Goal: Task Accomplishment & Management: Complete application form

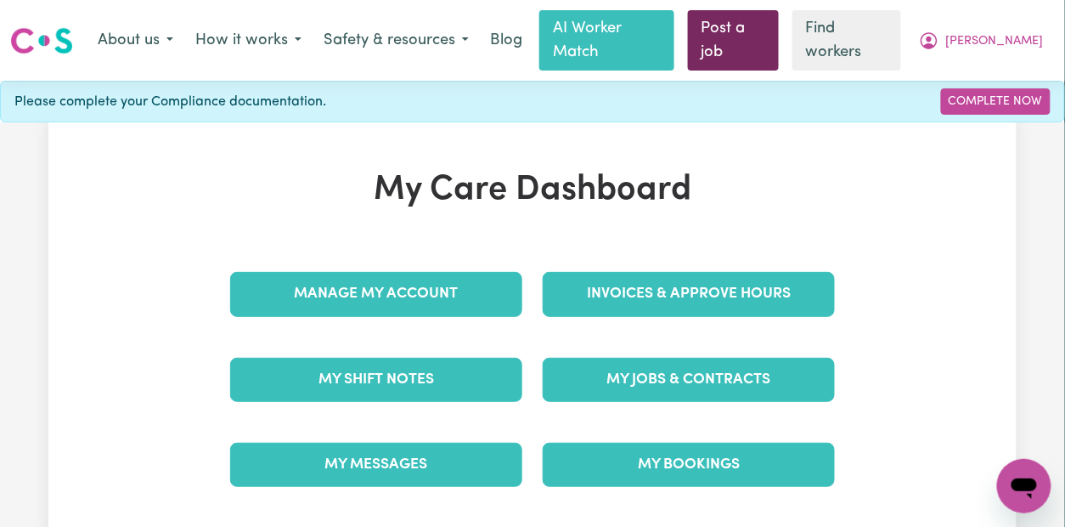
click at [769, 14] on link "Post a job" at bounding box center [733, 40] width 91 height 60
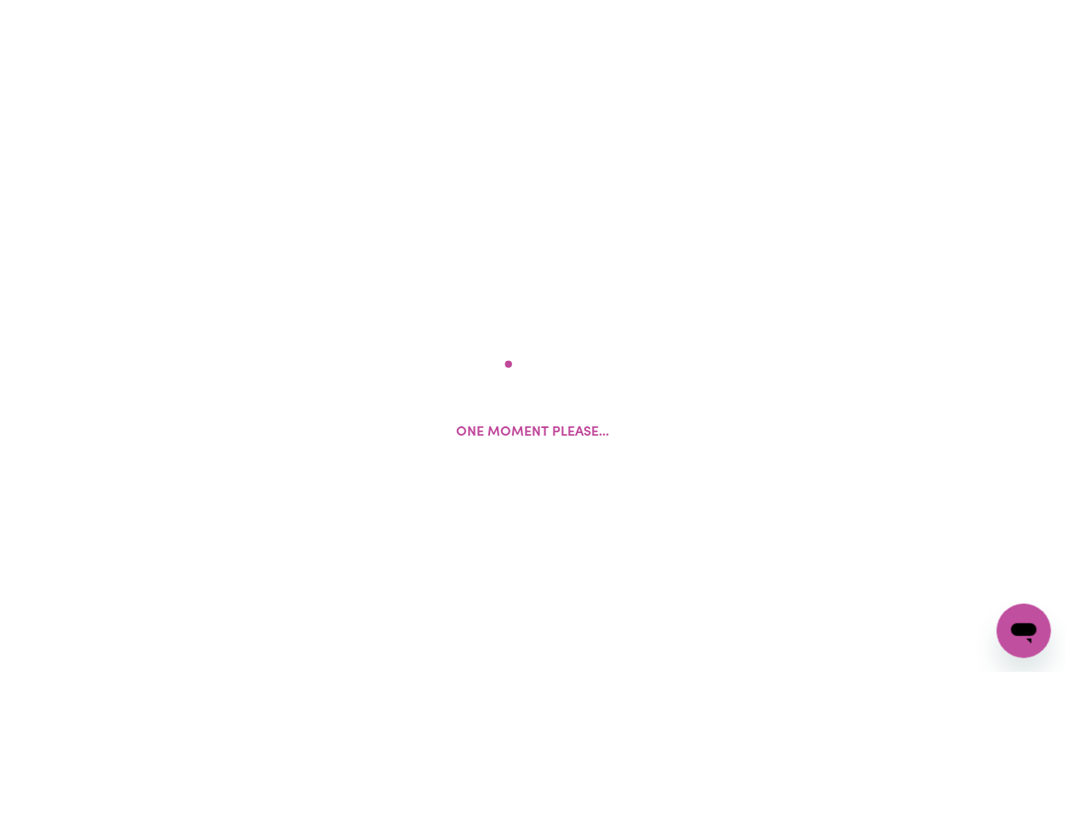
scroll to position [442, 0]
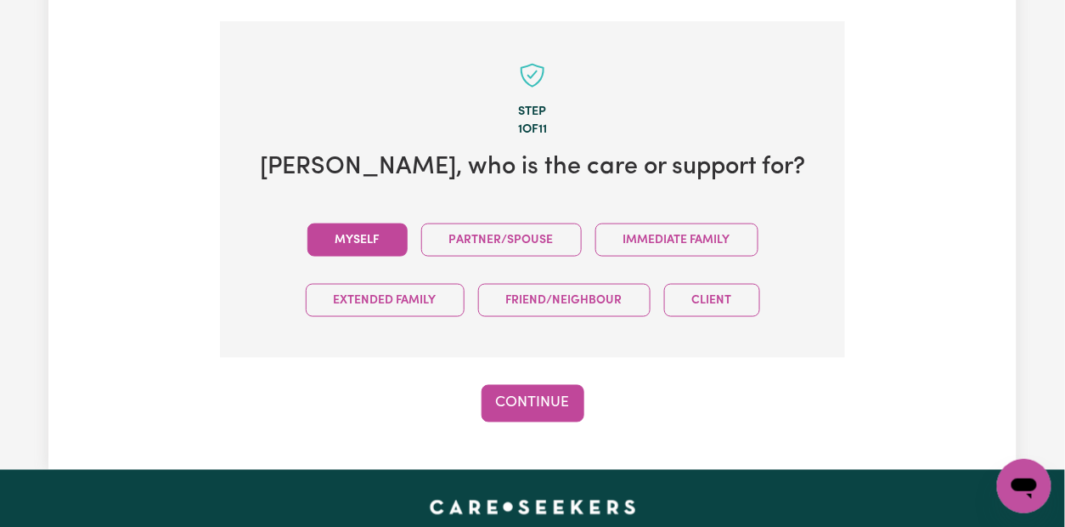
click at [361, 223] on button "Myself" at bounding box center [357, 239] width 100 height 33
click at [559, 385] on button "Continue" at bounding box center [532, 403] width 103 height 37
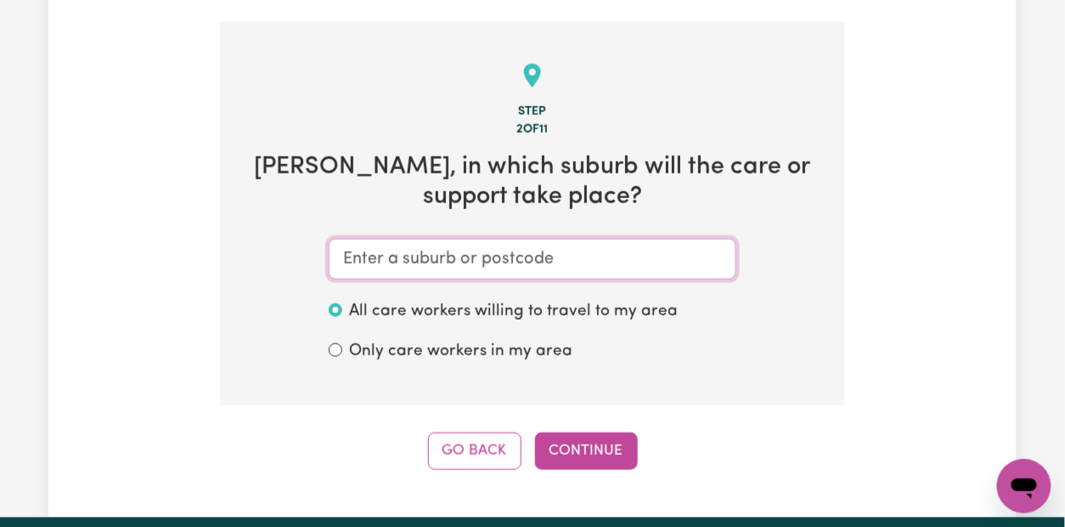
click at [405, 245] on input "text" at bounding box center [533, 259] width 408 height 41
paste input "[GEOGRAPHIC_DATA]"
type input "[GEOGRAPHIC_DATA]"
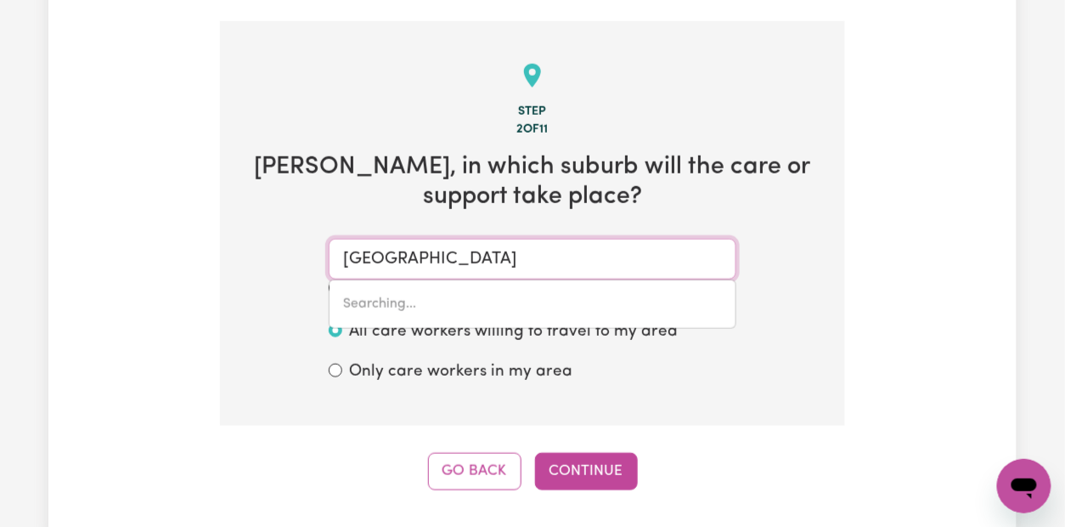
type input "[GEOGRAPHIC_DATA], [GEOGRAPHIC_DATA], 2137"
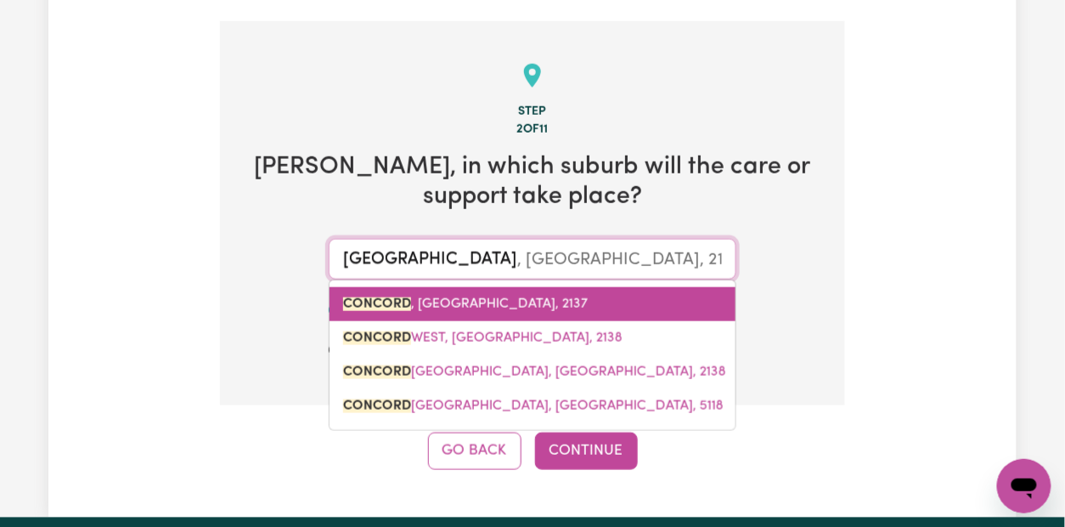
click at [436, 297] on span "[GEOGRAPHIC_DATA] , [GEOGRAPHIC_DATA], 2137" at bounding box center [465, 304] width 245 height 14
type input "[GEOGRAPHIC_DATA], [GEOGRAPHIC_DATA], 2137"
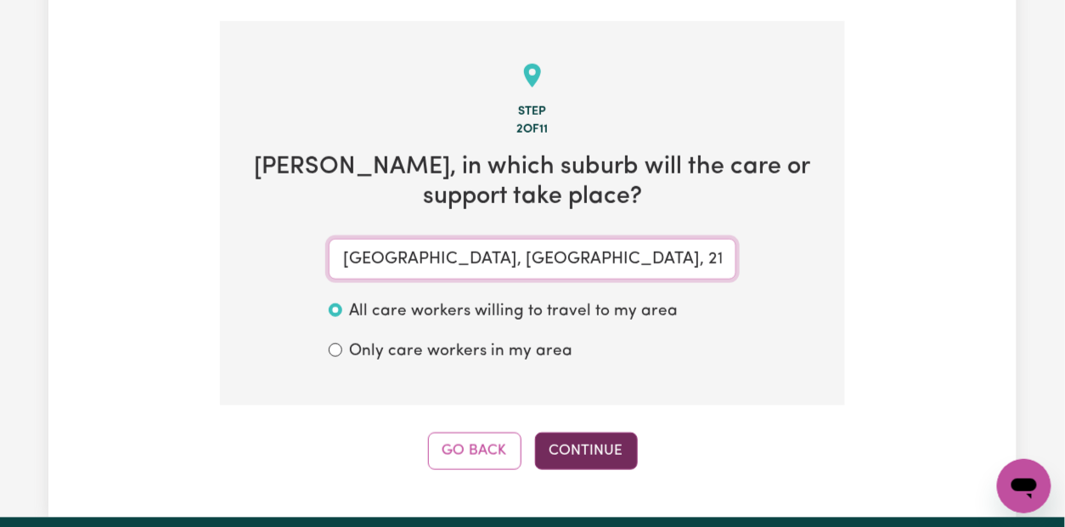
type input "[GEOGRAPHIC_DATA], [GEOGRAPHIC_DATA], 2137"
click at [602, 438] on button "Continue" at bounding box center [586, 450] width 103 height 37
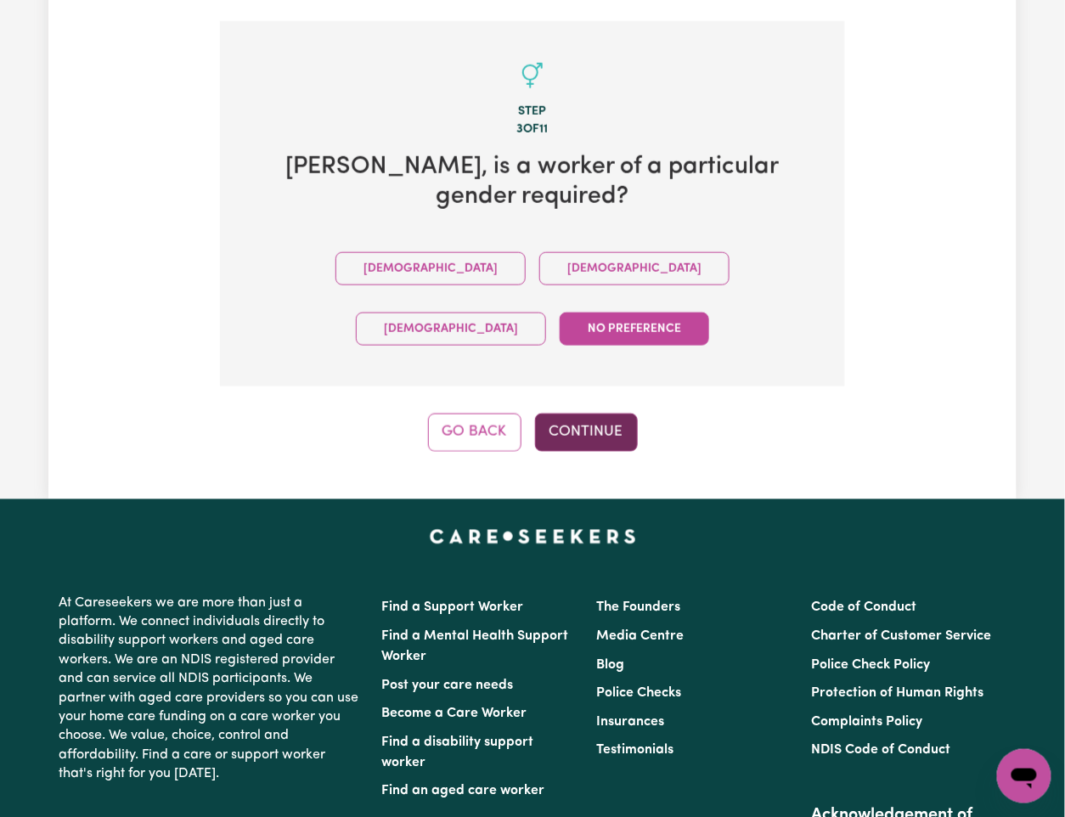
click at [591, 414] on button "Continue" at bounding box center [586, 432] width 103 height 37
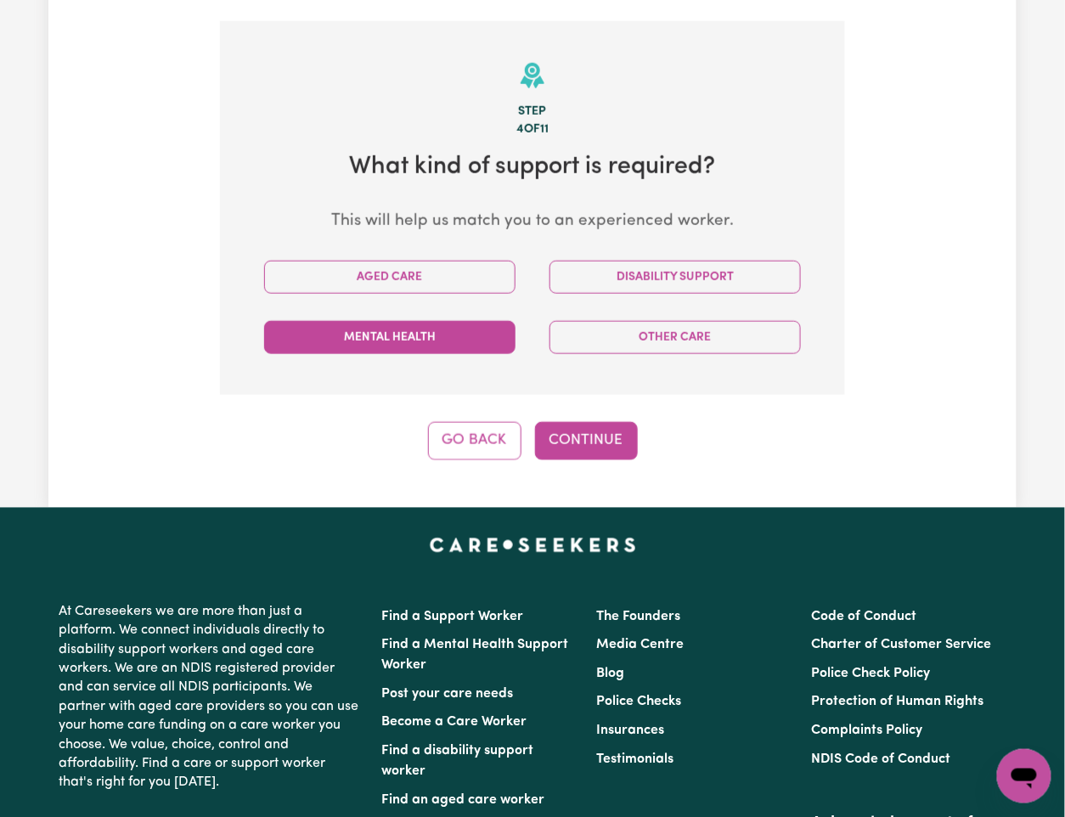
click at [371, 321] on button "Mental Health" at bounding box center [389, 337] width 251 height 33
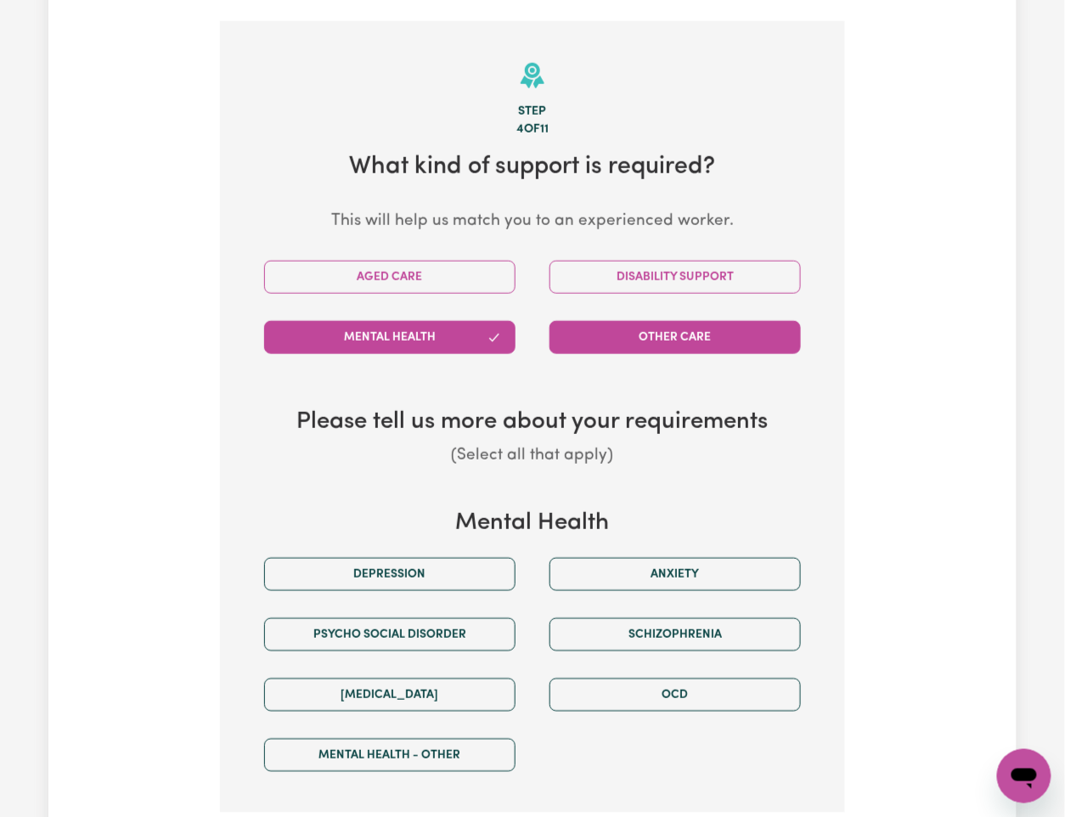
click at [639, 321] on button "Other Care" at bounding box center [674, 337] width 251 height 33
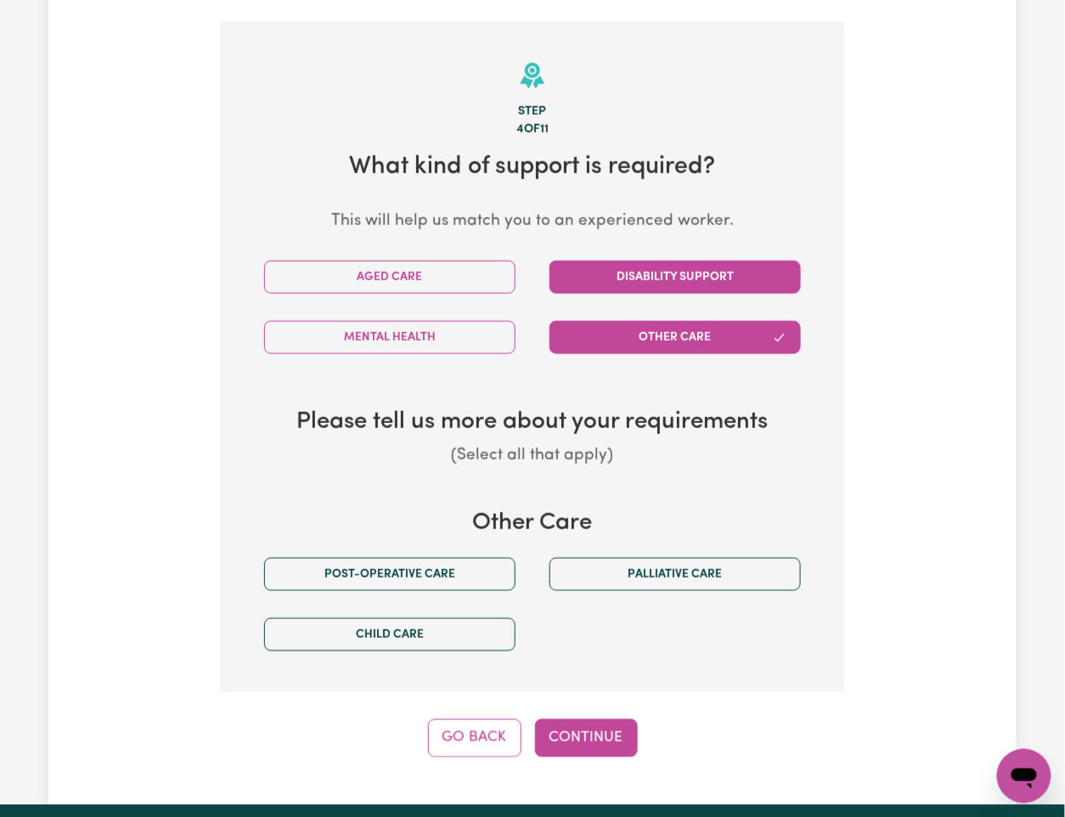
click at [679, 261] on button "Disability Support" at bounding box center [674, 277] width 251 height 33
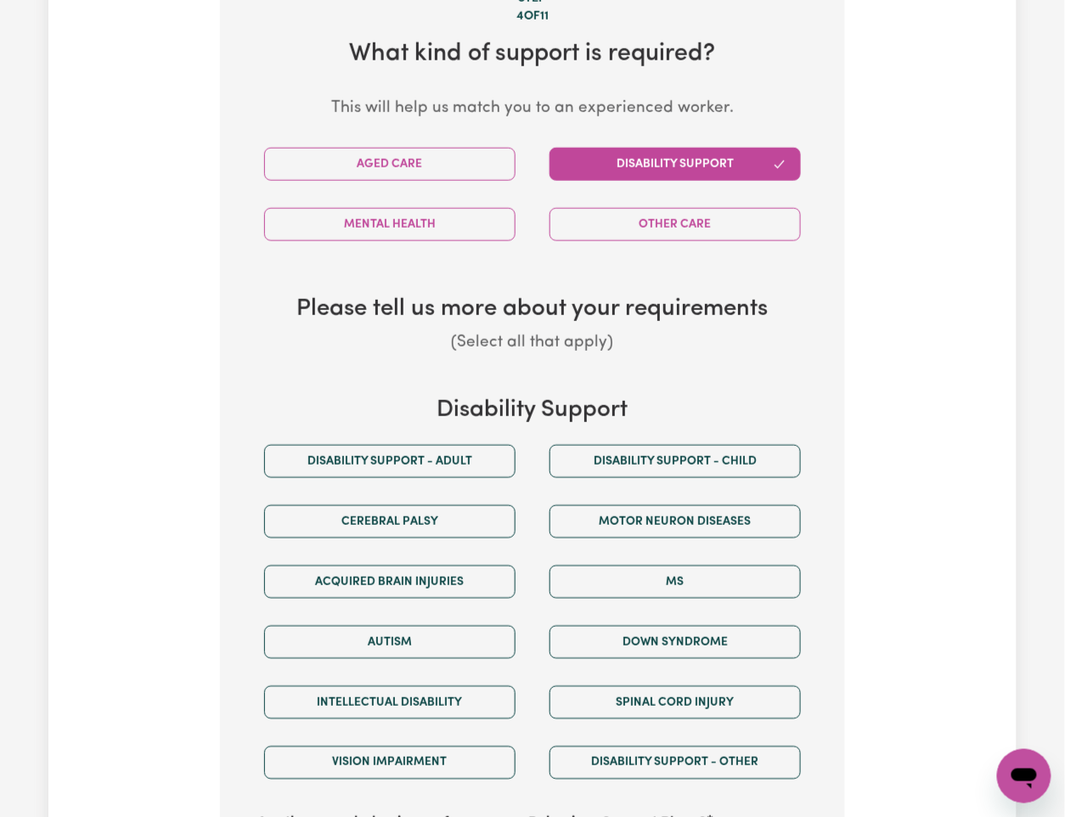
scroll to position [667, 0]
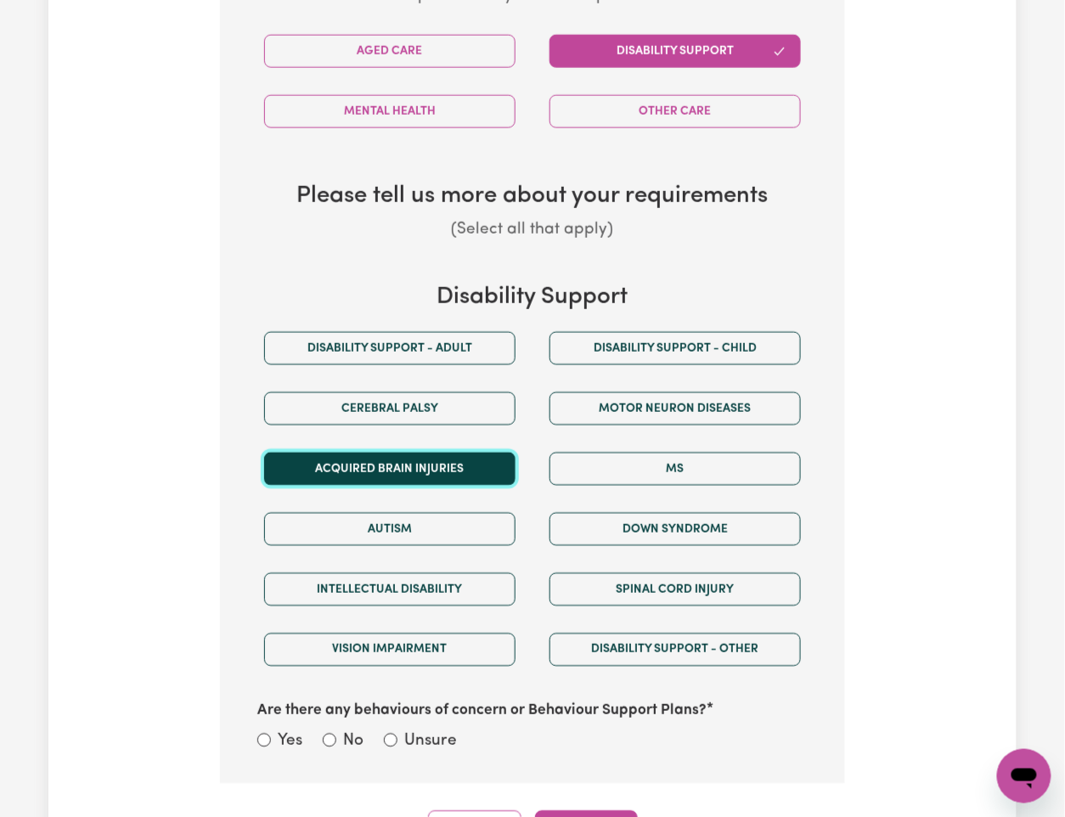
click at [392, 453] on button "Acquired Brain Injuries" at bounding box center [389, 469] width 251 height 33
click at [409, 526] on label "Unsure" at bounding box center [430, 742] width 53 height 25
click at [397, 526] on input "Unsure" at bounding box center [391, 741] width 14 height 14
radio input "true"
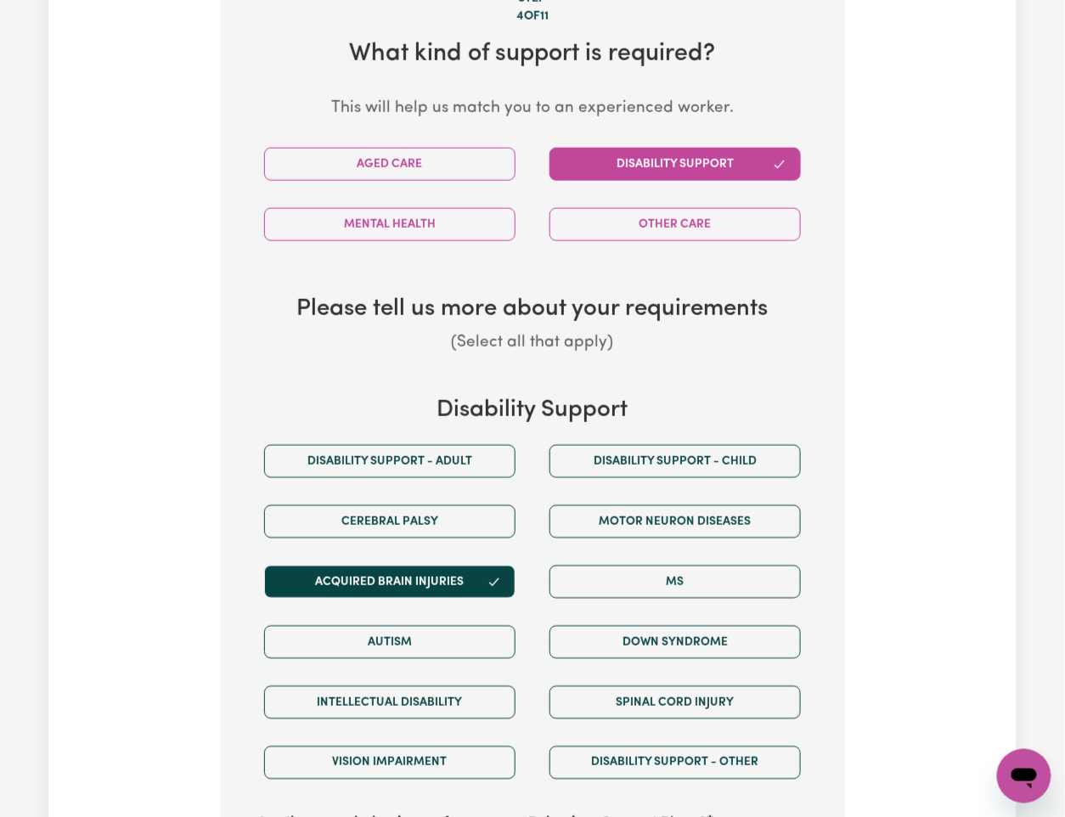
scroll to position [781, 0]
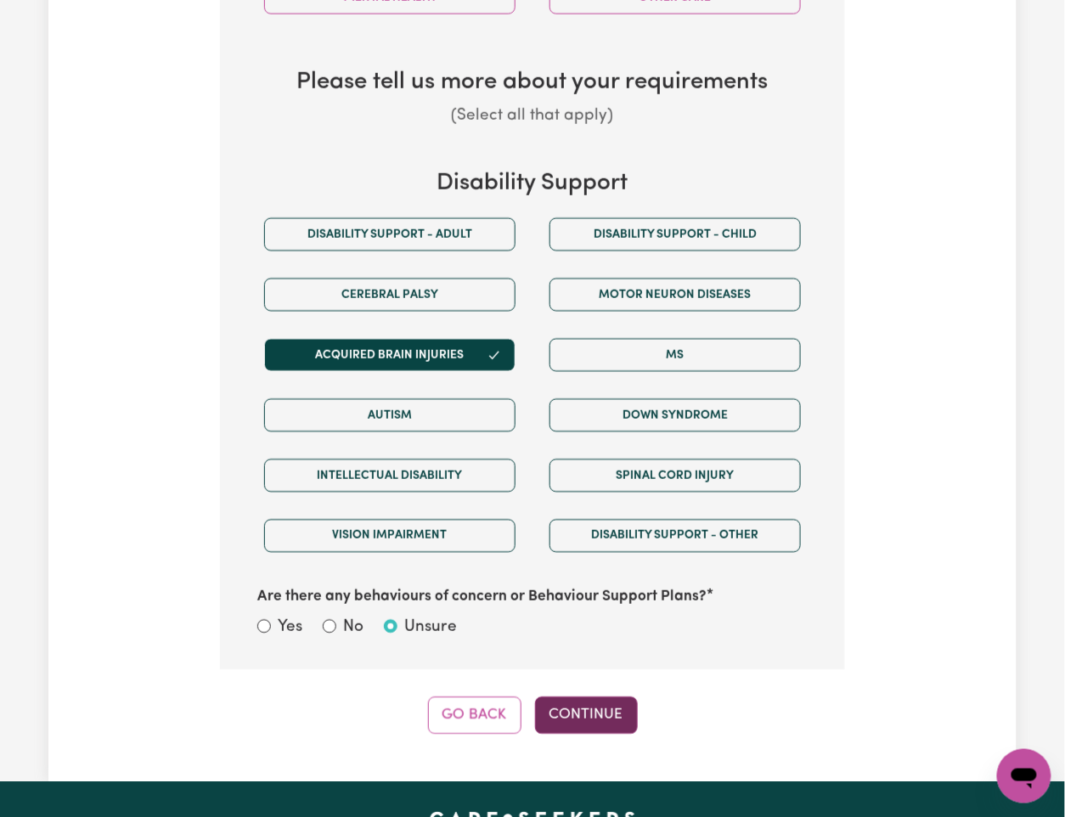
click at [623, 526] on button "Continue" at bounding box center [586, 715] width 103 height 37
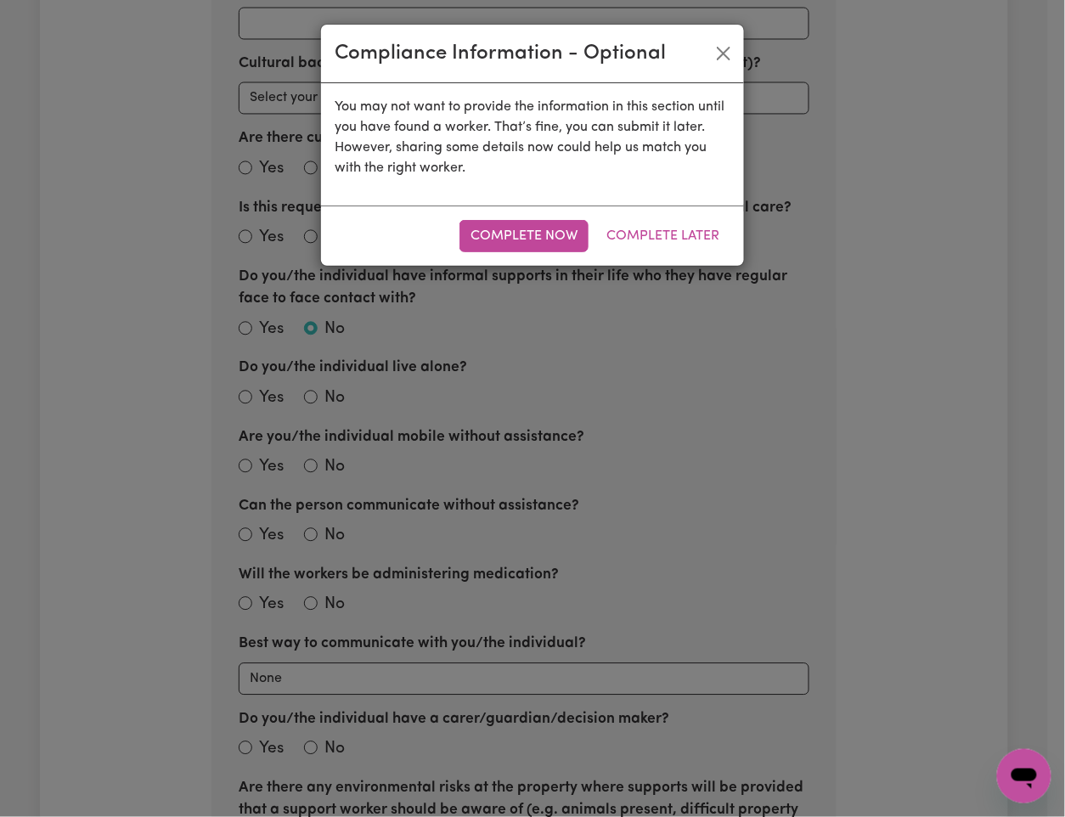
scroll to position [442, 0]
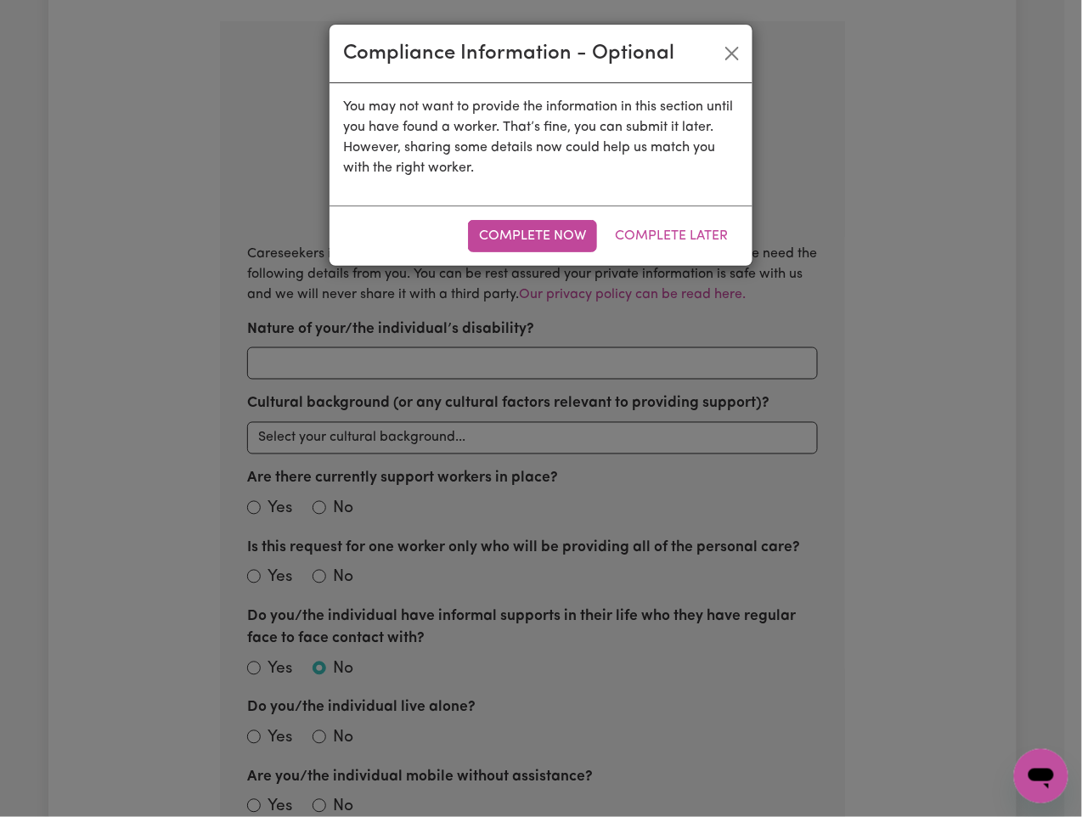
click at [680, 218] on div "Complete Now Complete Later" at bounding box center [540, 236] width 423 height 60
click at [680, 229] on button "Complete Later" at bounding box center [671, 236] width 135 height 32
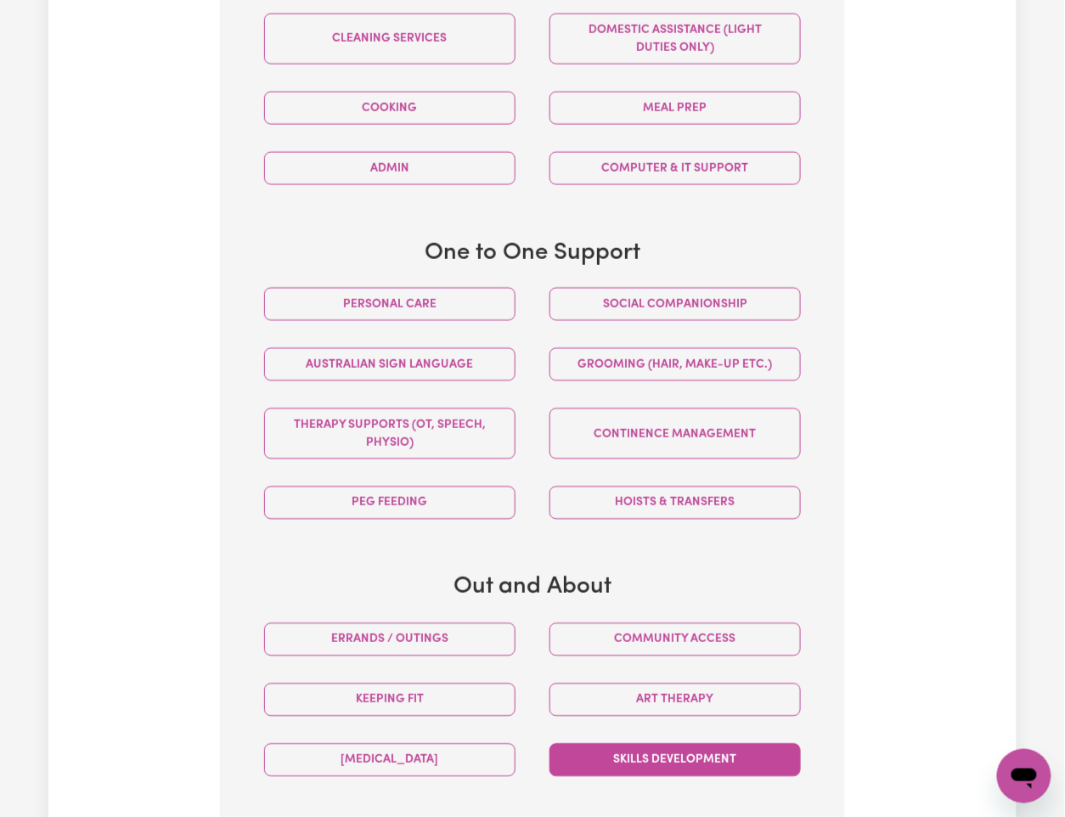
scroll to position [1007, 0]
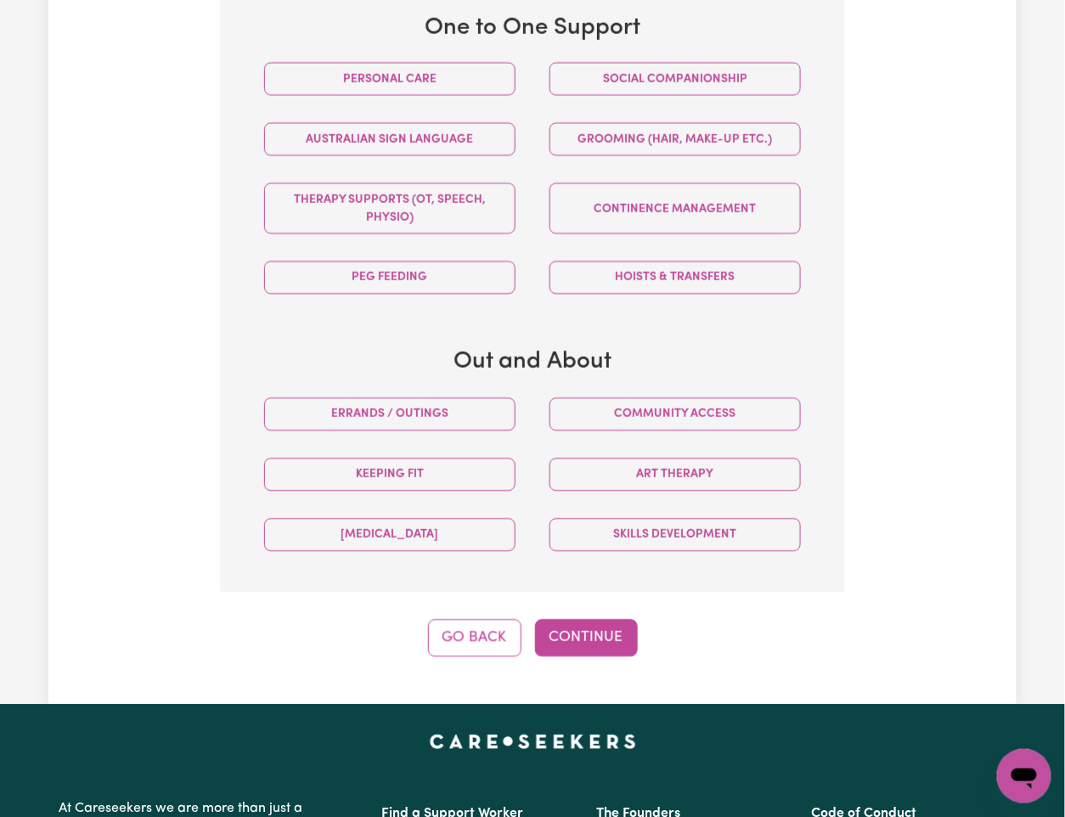
click at [657, 358] on h3 "Out and About" at bounding box center [532, 362] width 571 height 29
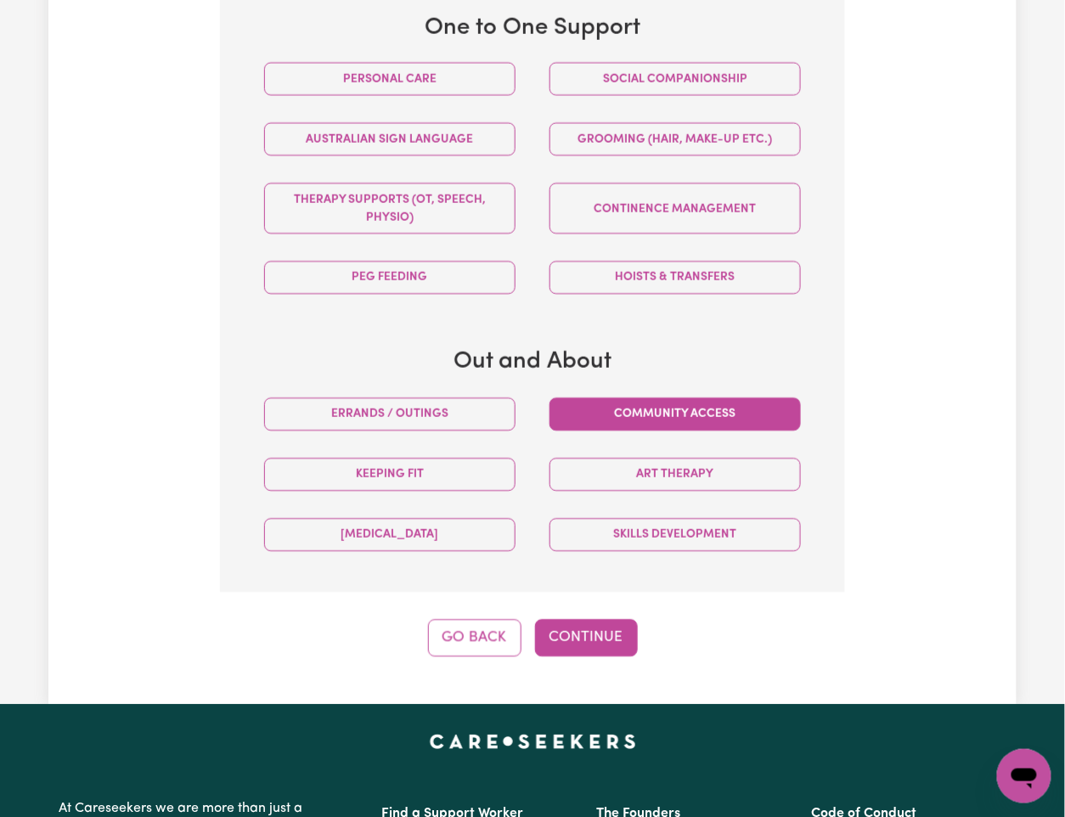
click at [642, 397] on button "Community access" at bounding box center [674, 413] width 251 height 33
click at [595, 526] on button "Continue" at bounding box center [586, 637] width 103 height 37
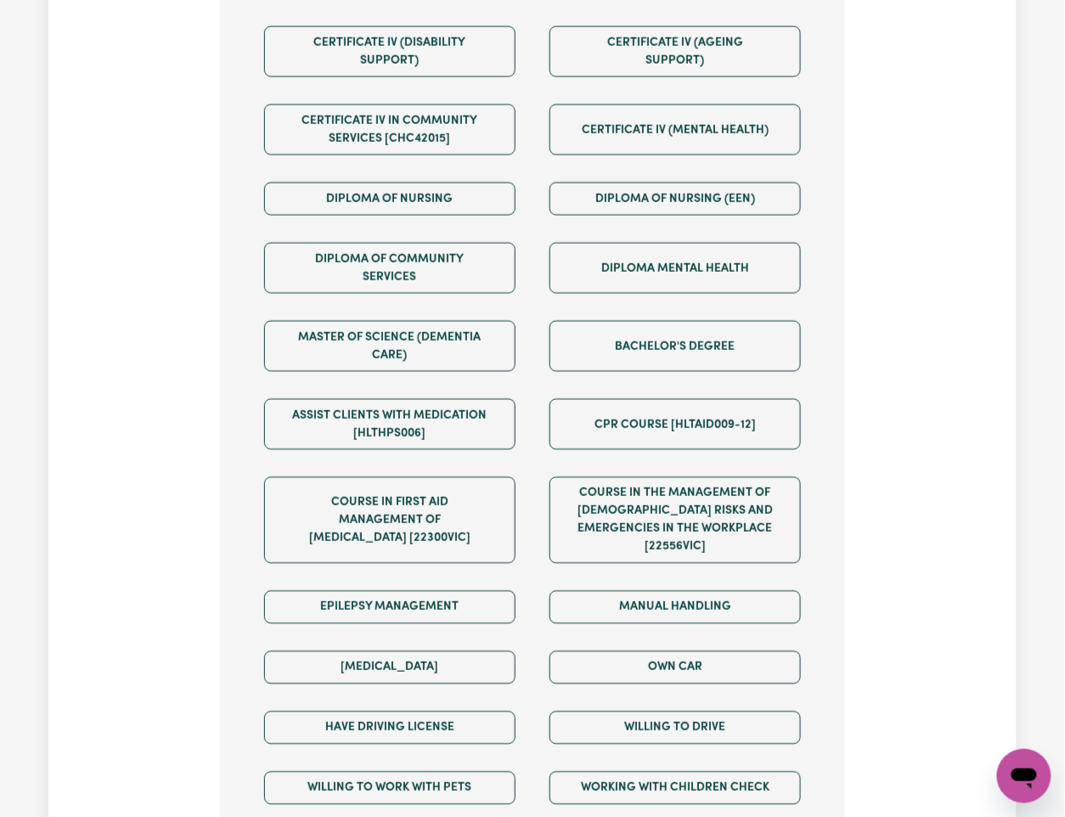
scroll to position [1007, 0]
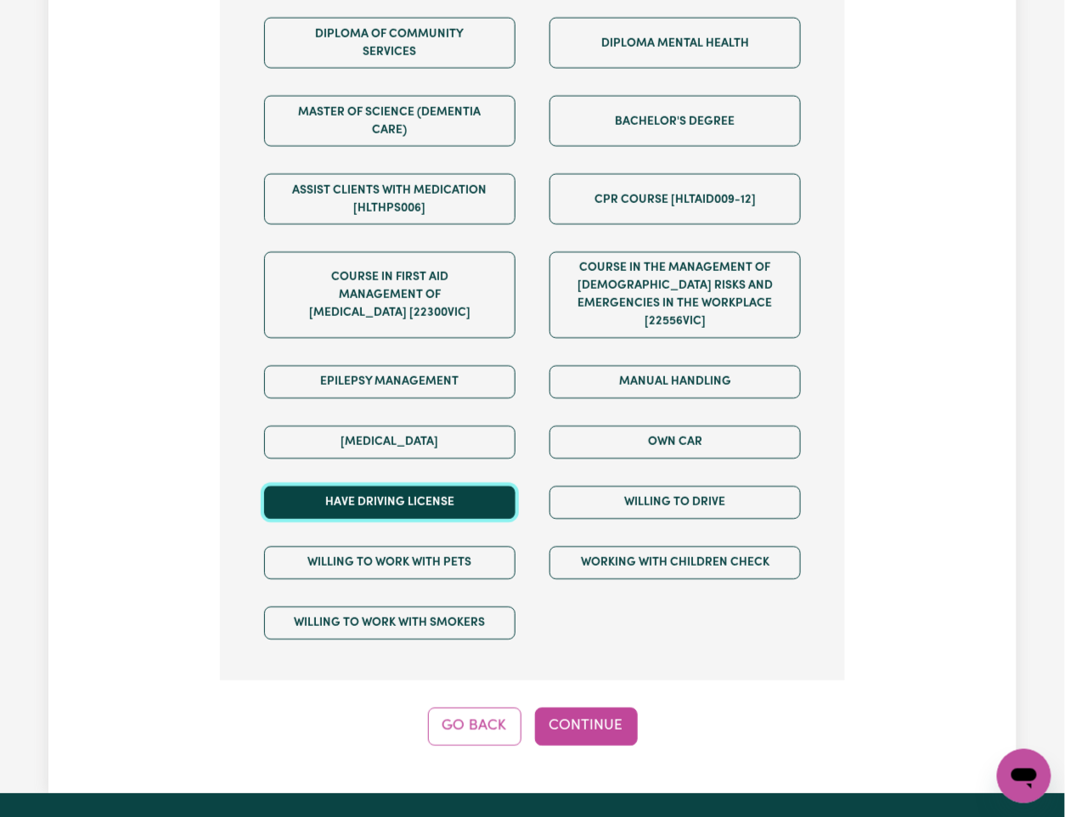
click at [448, 486] on button "Have driving license" at bounding box center [389, 502] width 251 height 33
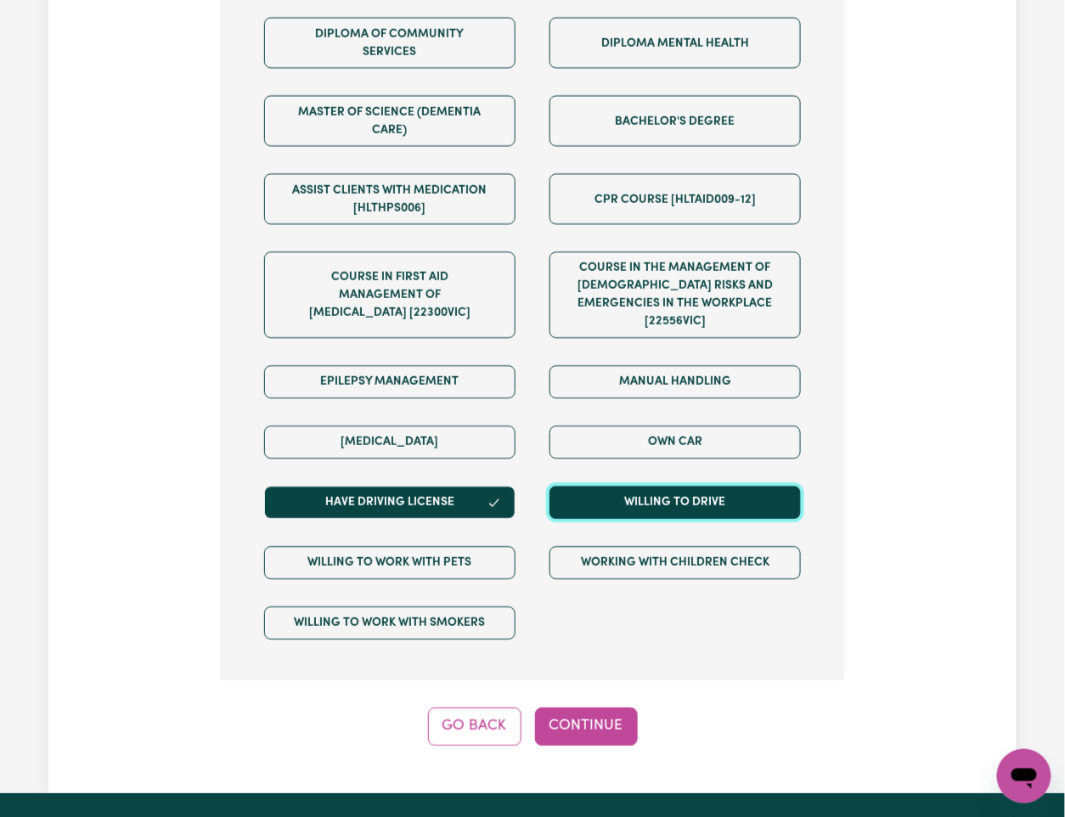
click at [618, 486] on button "Willing to drive" at bounding box center [674, 502] width 251 height 33
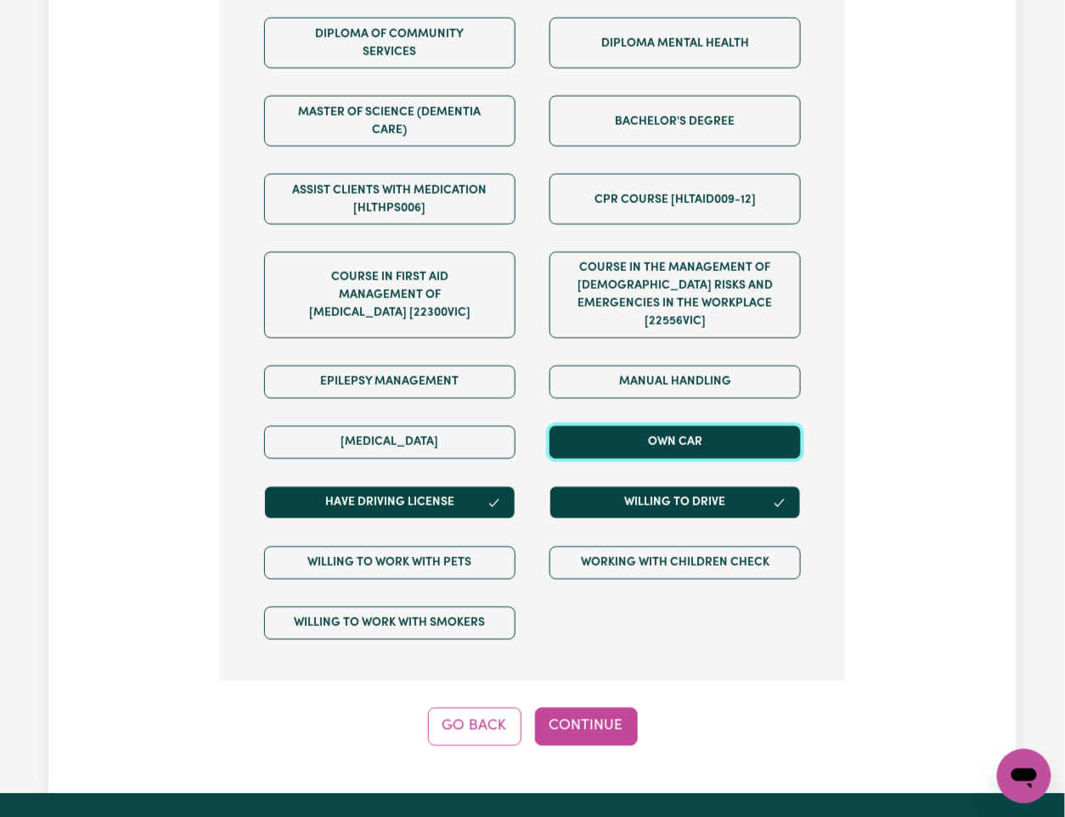
click at [632, 425] on button "Own Car" at bounding box center [674, 441] width 251 height 33
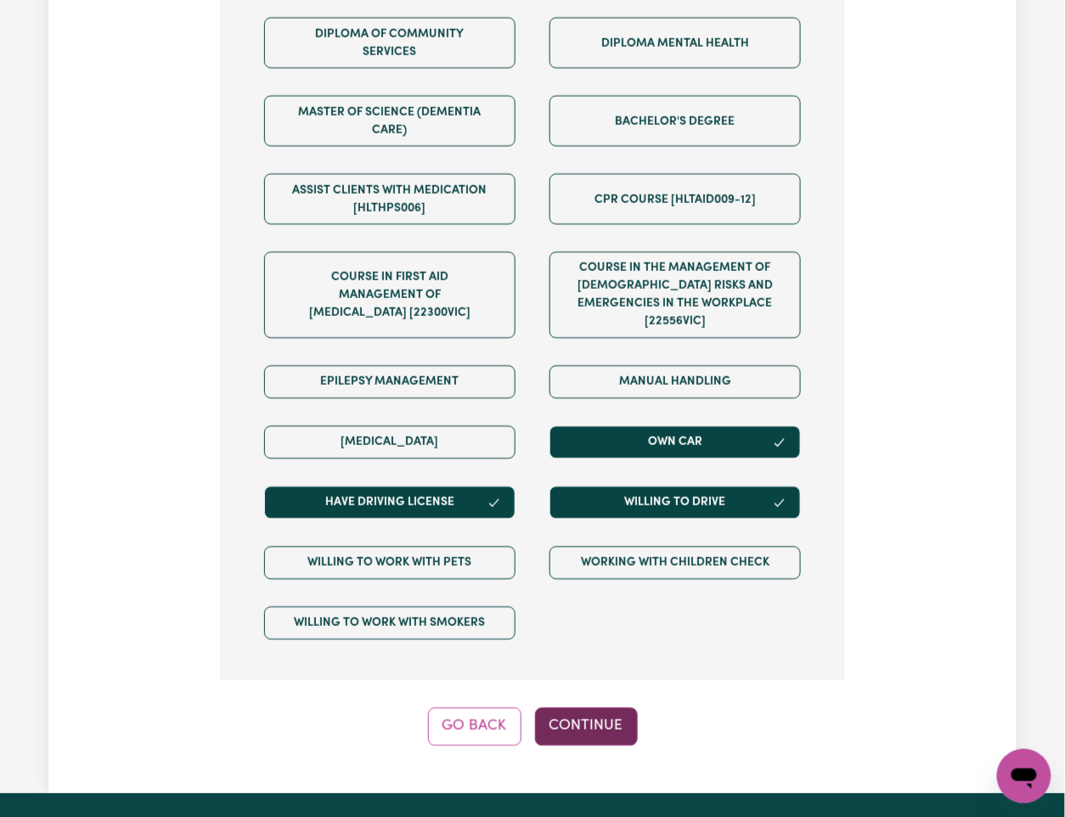
click at [575, 526] on button "Continue" at bounding box center [586, 725] width 103 height 37
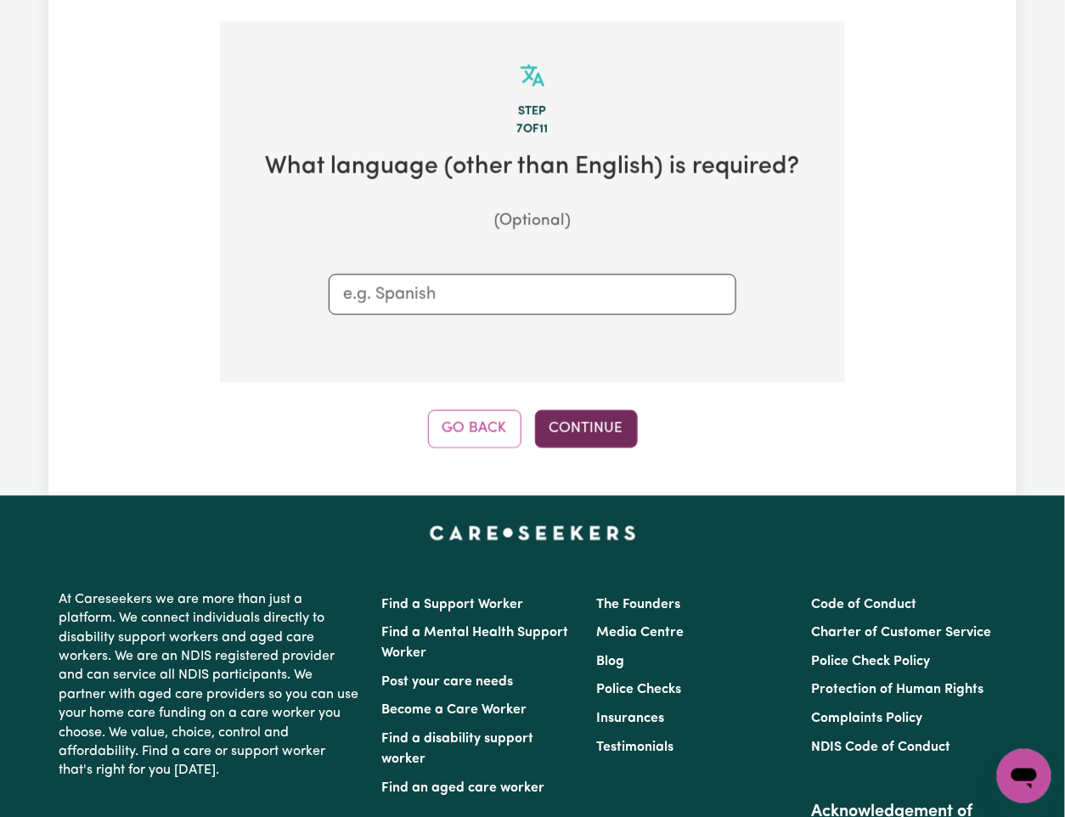
click at [622, 410] on button "Continue" at bounding box center [586, 428] width 103 height 37
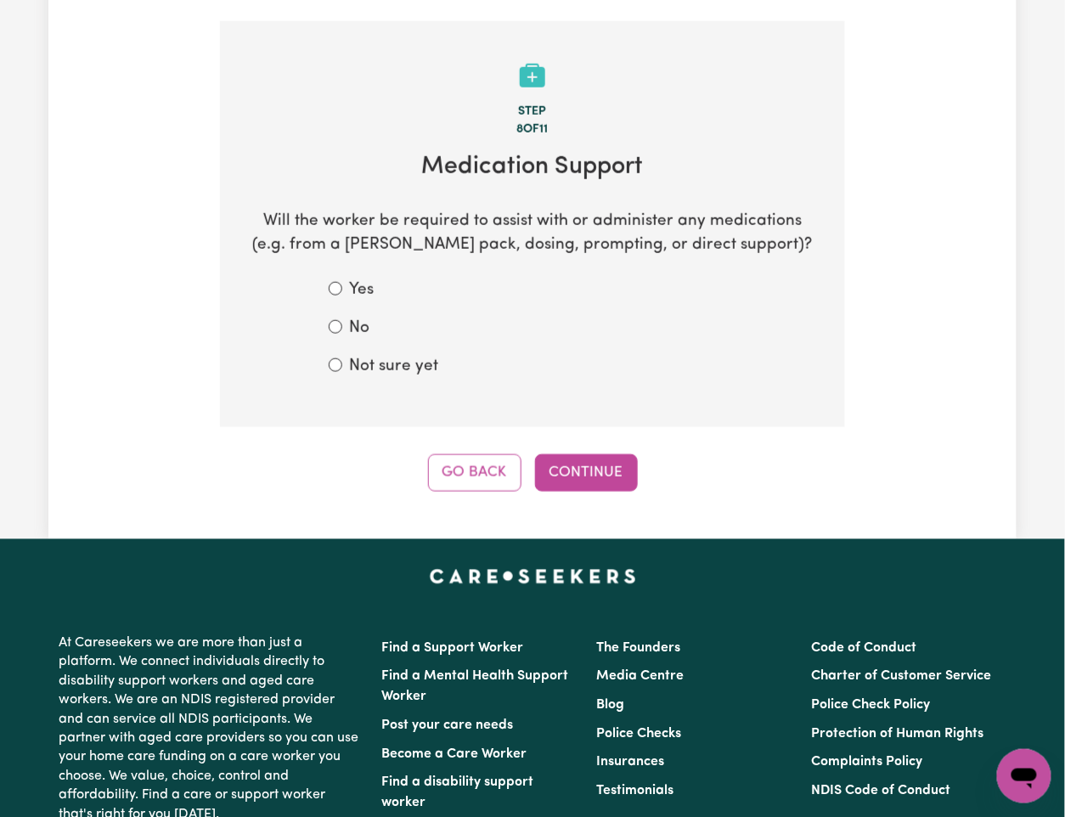
drag, startPoint x: 375, startPoint y: 329, endPoint x: 438, endPoint y: 372, distance: 75.8
click at [378, 329] on form "Yes No Not sure yet" at bounding box center [533, 329] width 408 height 100
click at [420, 355] on label "Not sure yet" at bounding box center [393, 367] width 89 height 25
click at [342, 358] on input "Not sure yet" at bounding box center [336, 365] width 14 height 14
radio input "true"
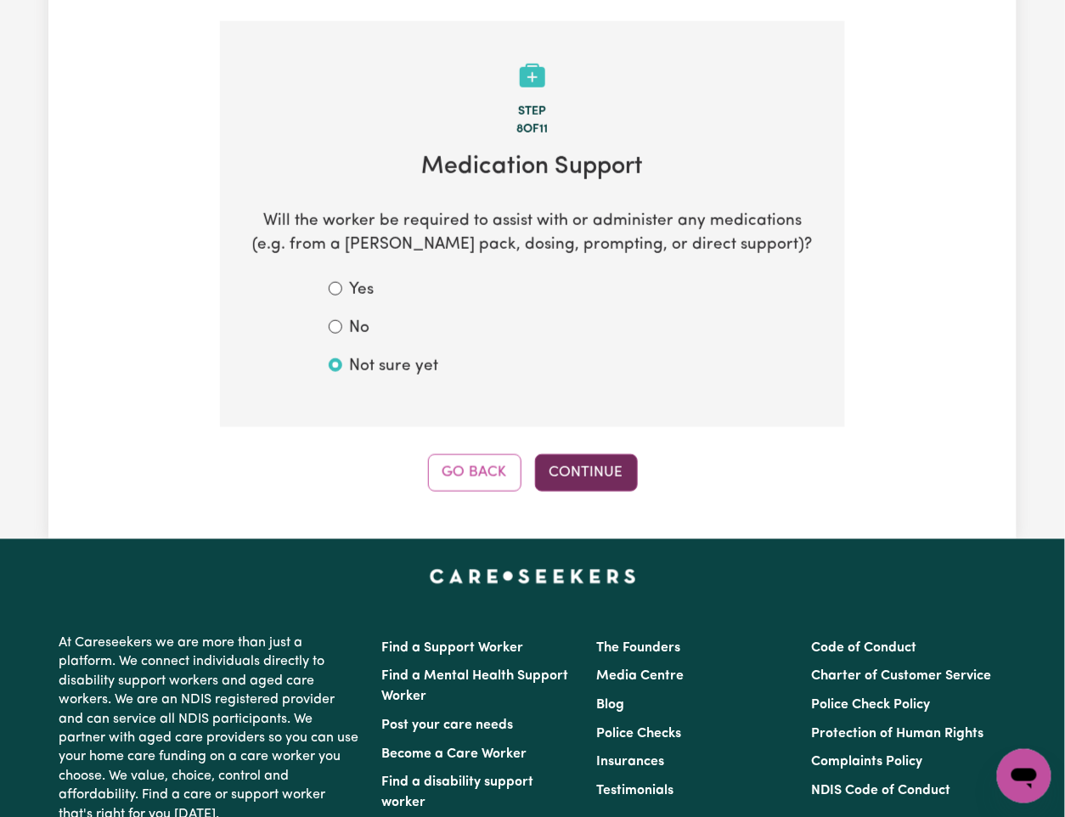
click at [619, 454] on button "Continue" at bounding box center [586, 472] width 103 height 37
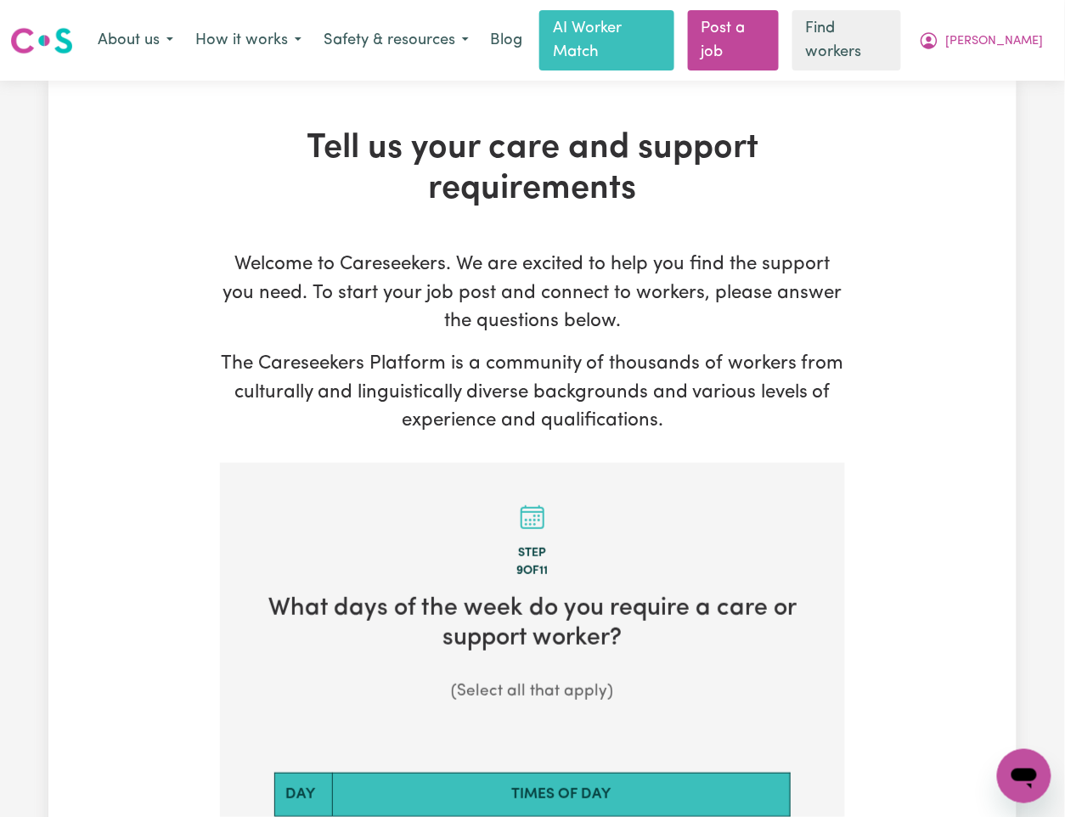
scroll to position [453, 0]
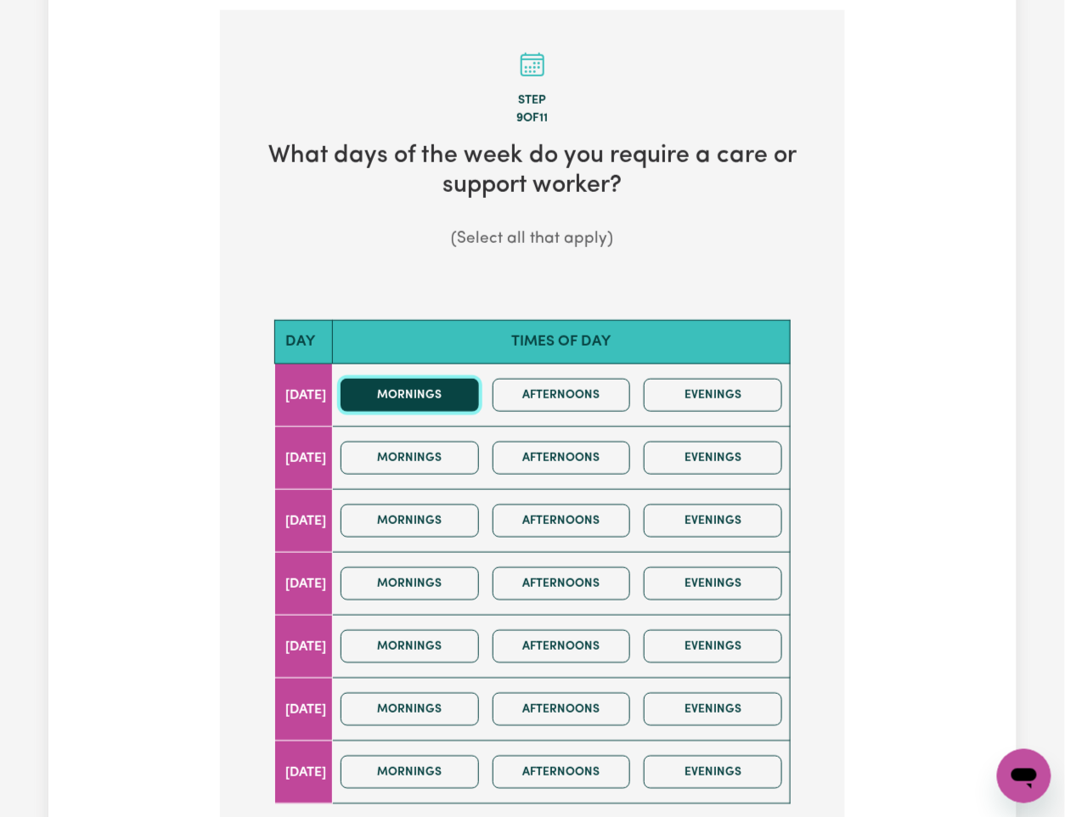
click at [413, 379] on button "Mornings" at bounding box center [410, 395] width 138 height 33
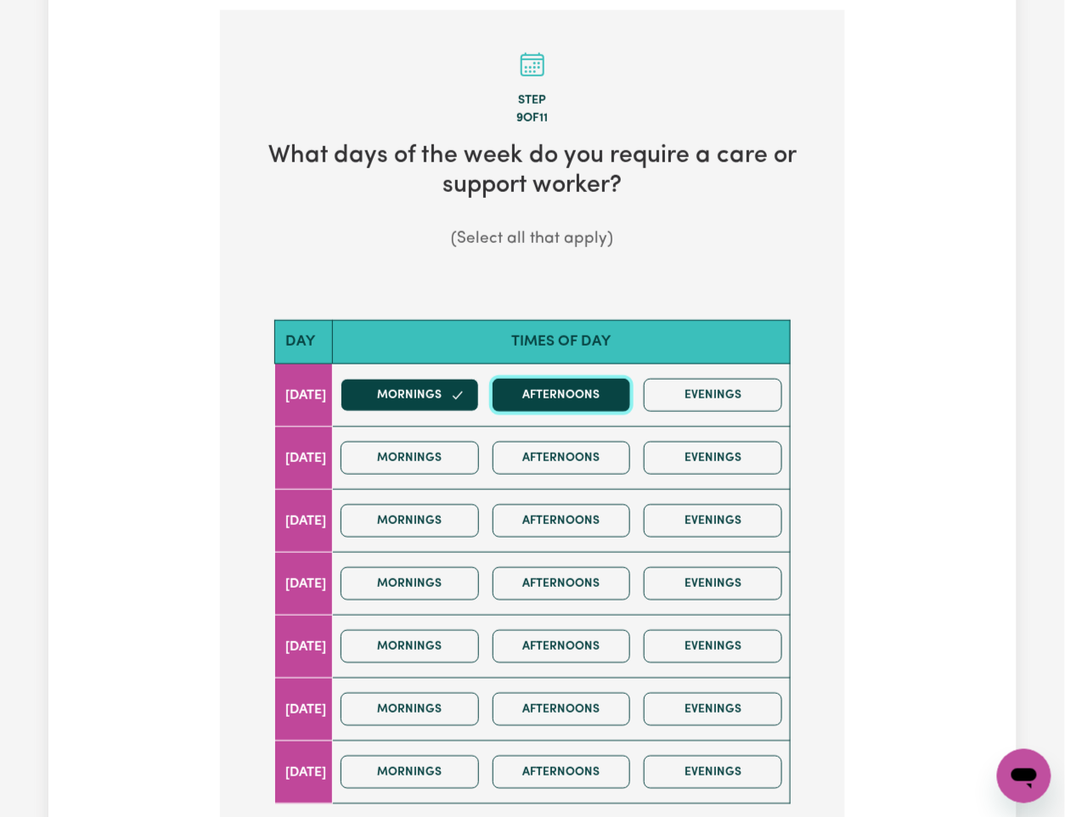
click at [558, 391] on button "Afternoons" at bounding box center [562, 395] width 138 height 33
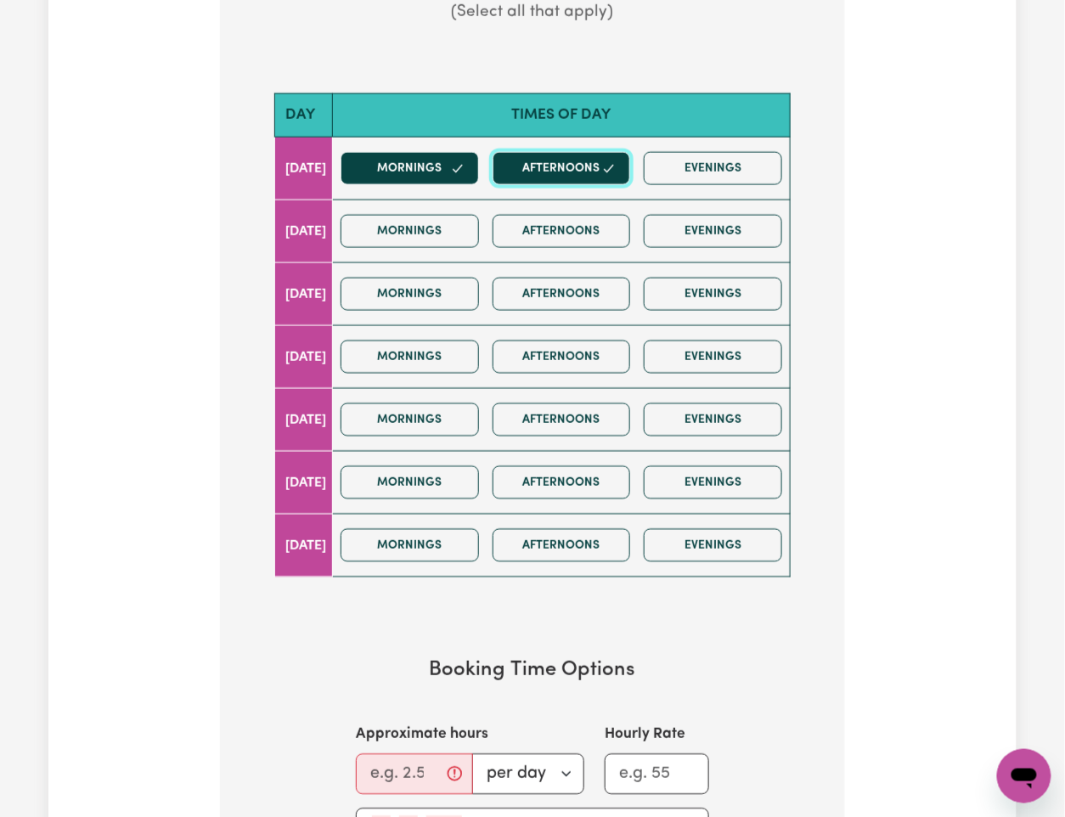
scroll to position [905, 0]
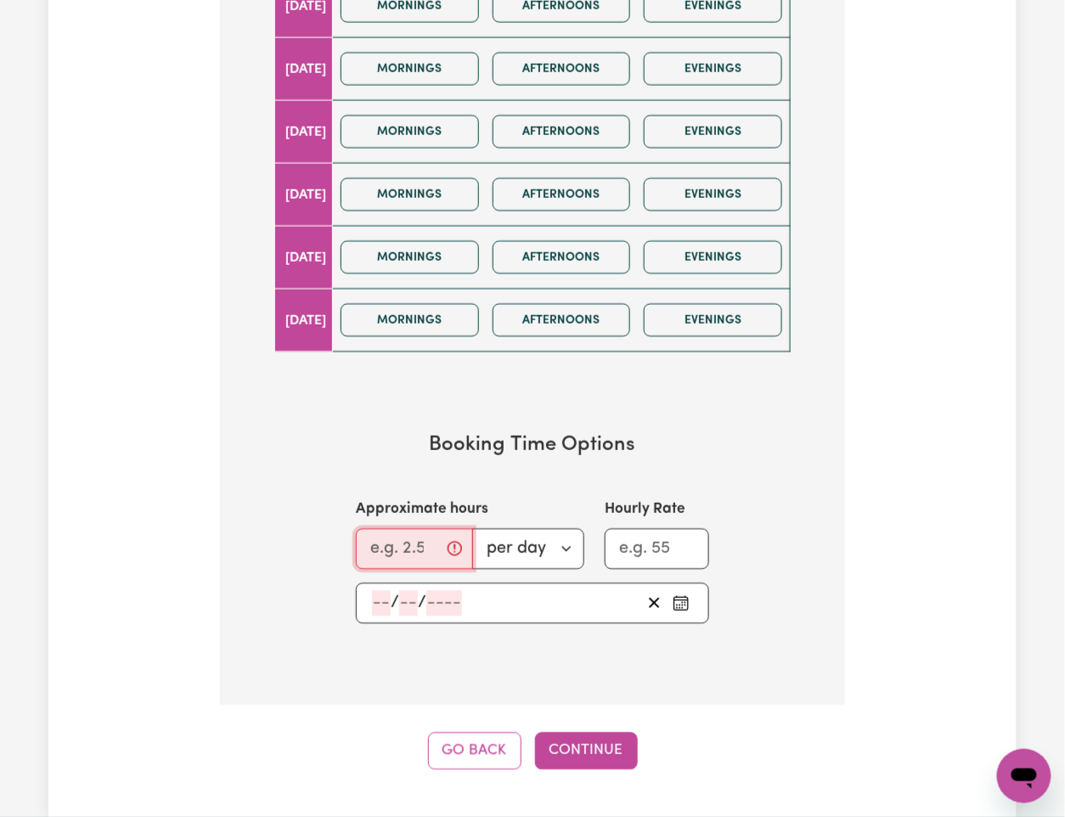
click at [371, 526] on input "Approximate hours" at bounding box center [414, 548] width 117 height 41
type input "5"
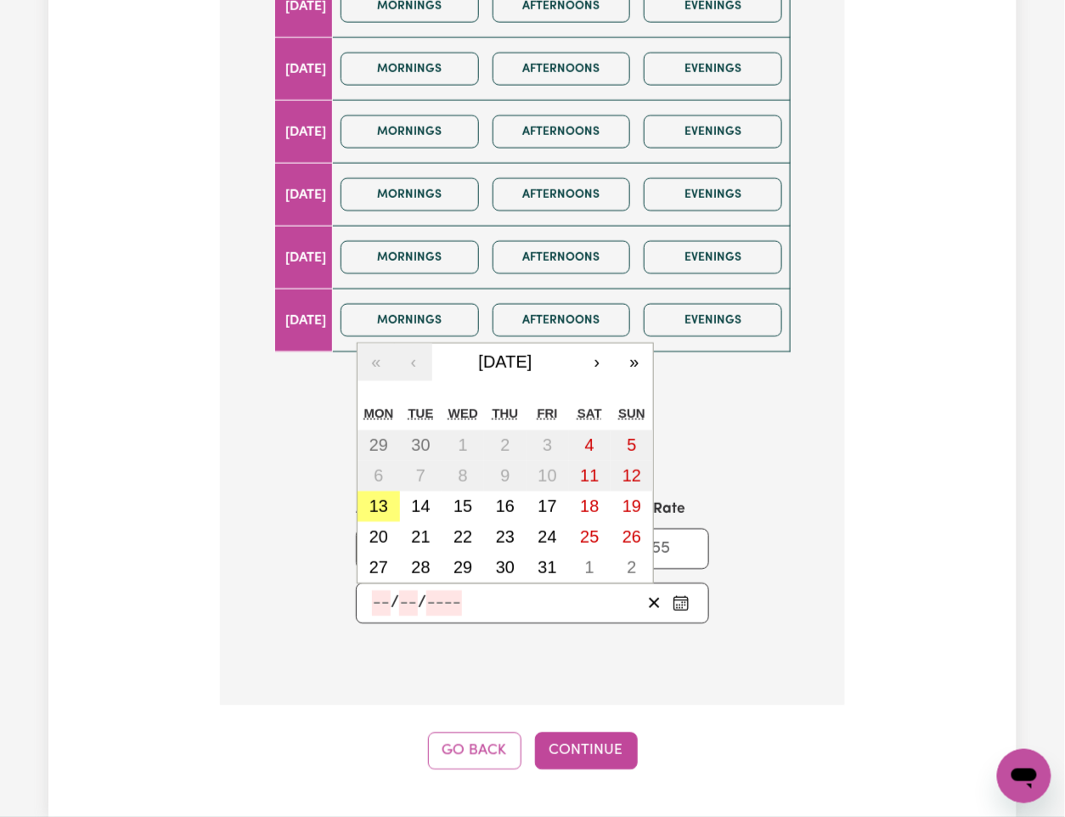
click at [372, 526] on input "number" at bounding box center [381, 602] width 19 height 25
click at [384, 526] on abbr "20" at bounding box center [378, 536] width 19 height 19
type input "[DATE]"
type input "20"
type input "10"
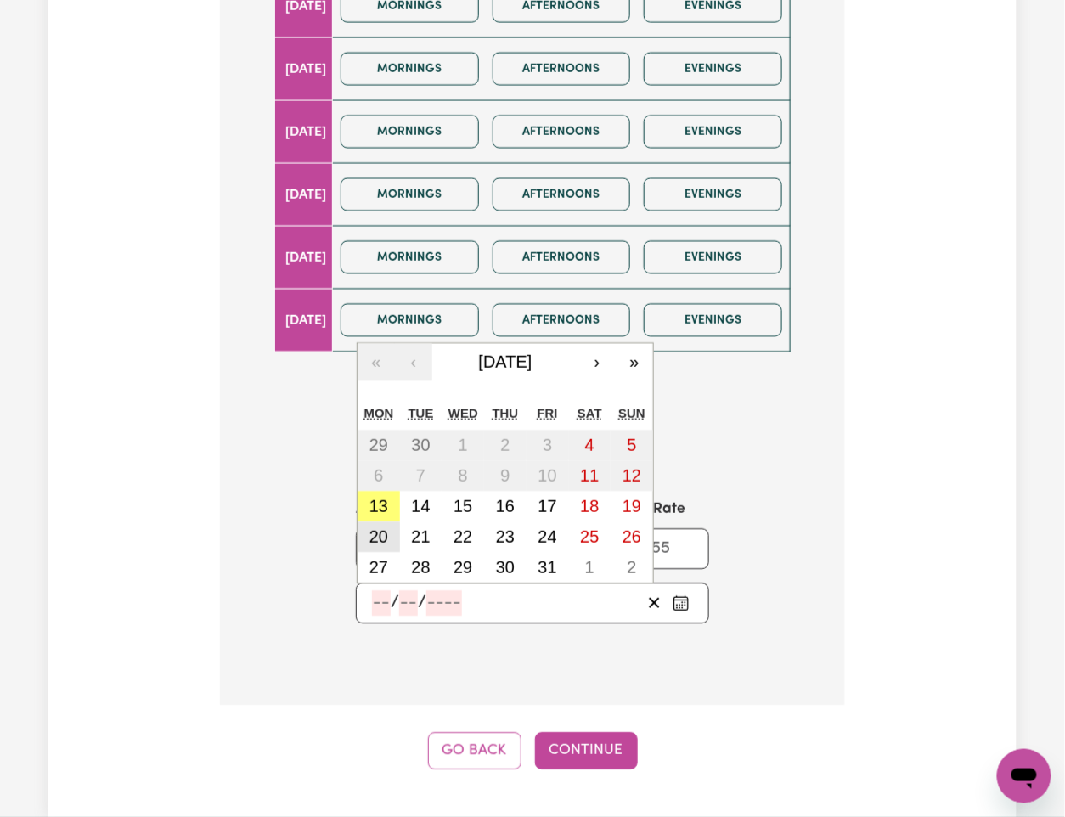
type input "2025"
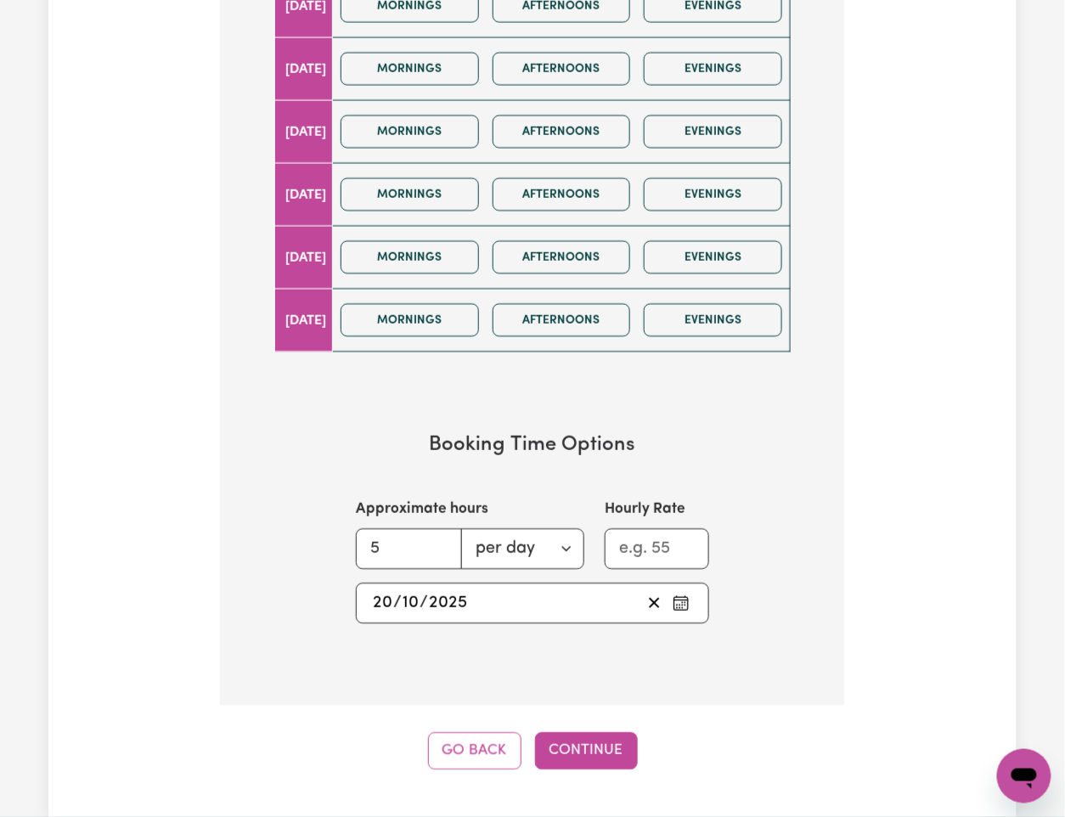
click at [398, 526] on span "/" at bounding box center [397, 603] width 8 height 19
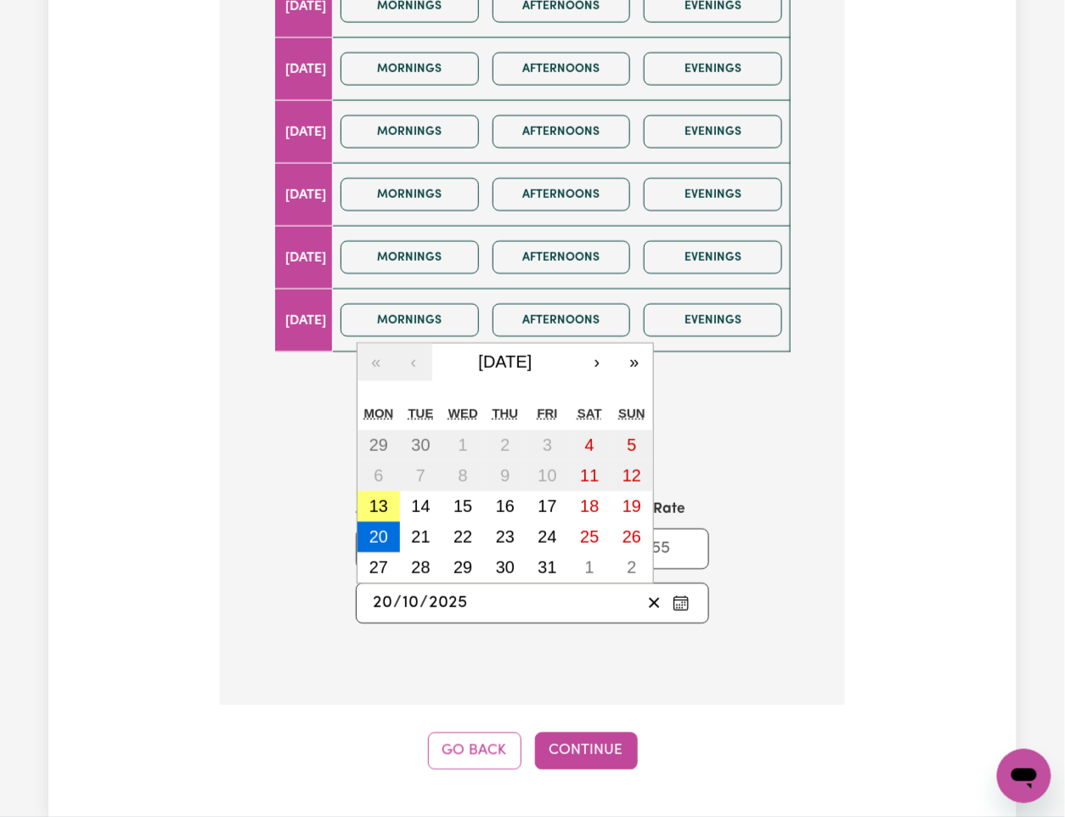
click at [381, 526] on input "20" at bounding box center [382, 602] width 21 height 25
click at [367, 491] on button "13" at bounding box center [379, 506] width 42 height 31
type input "[DATE]"
type input "13"
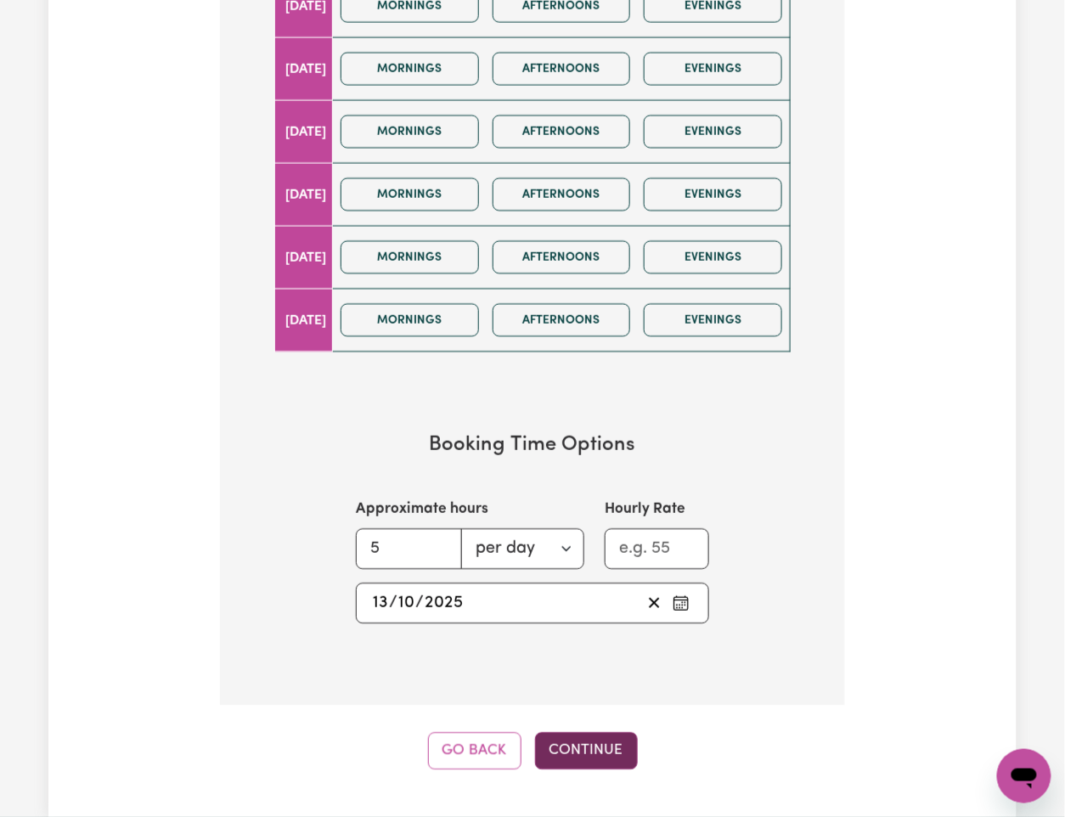
click at [595, 526] on button "Continue" at bounding box center [586, 750] width 103 height 37
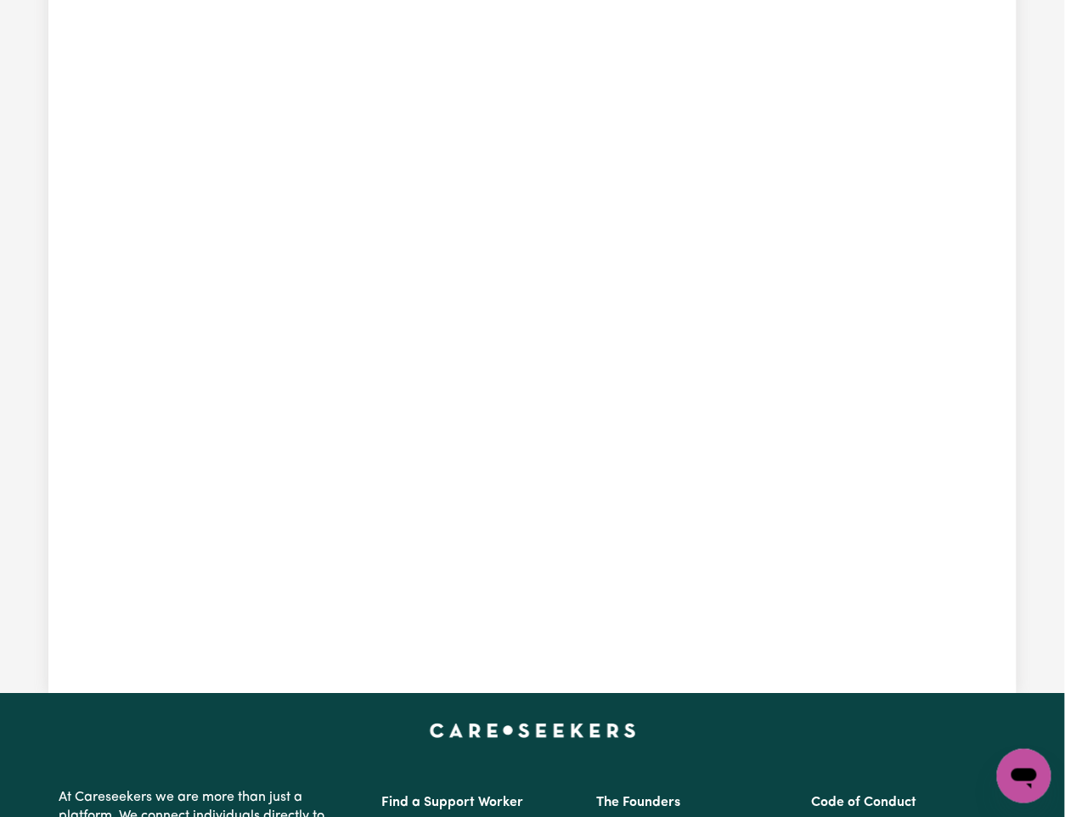
scroll to position [442, 0]
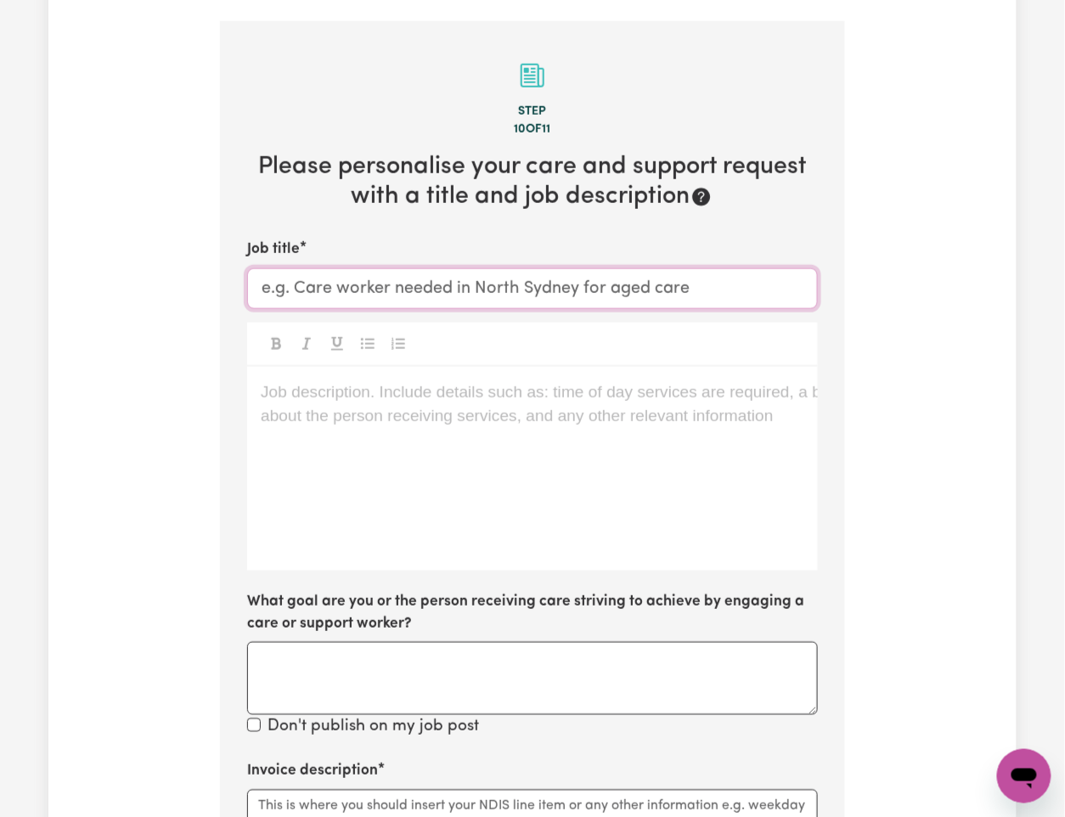
click at [350, 272] on input "Job title" at bounding box center [532, 288] width 571 height 41
click at [401, 268] on input "Job title" at bounding box center [532, 288] width 571 height 41
paste input "Support Worker Needed In [GEOGRAPHIC_DATA], [GEOGRAPHIC_DATA]"
type input "Support Worker Needed In [GEOGRAPHIC_DATA], [GEOGRAPHIC_DATA]"
click at [354, 409] on div "Job description. Include details such as: time of day services are required, a …" at bounding box center [532, 469] width 571 height 204
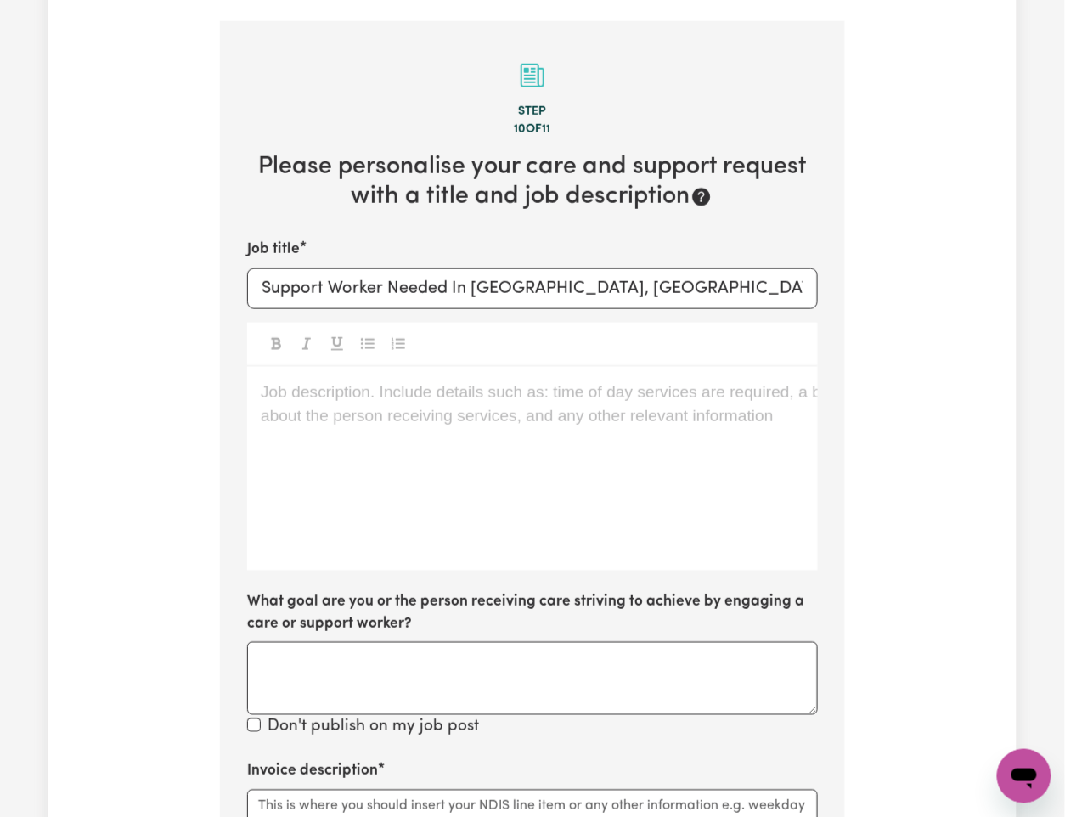
click at [335, 470] on div "Job description. Include details such as: time of day services are required, a …" at bounding box center [532, 469] width 571 height 204
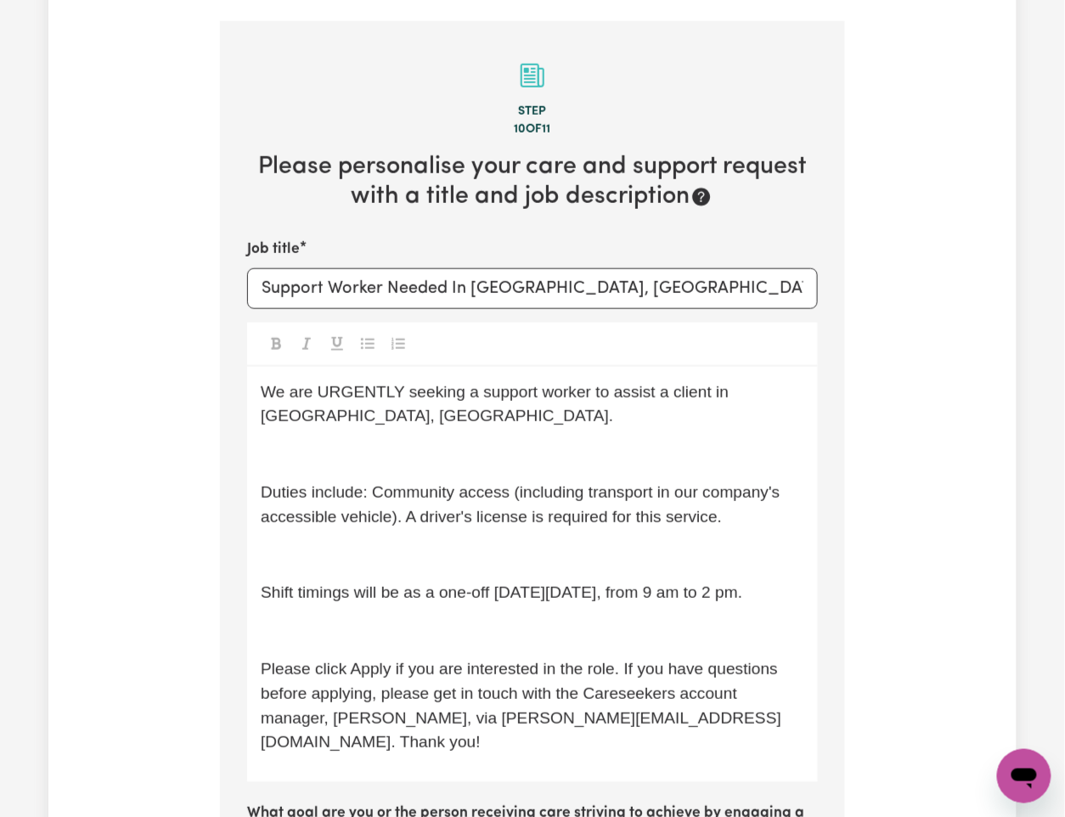
click at [321, 442] on p "﻿" at bounding box center [532, 454] width 543 height 25
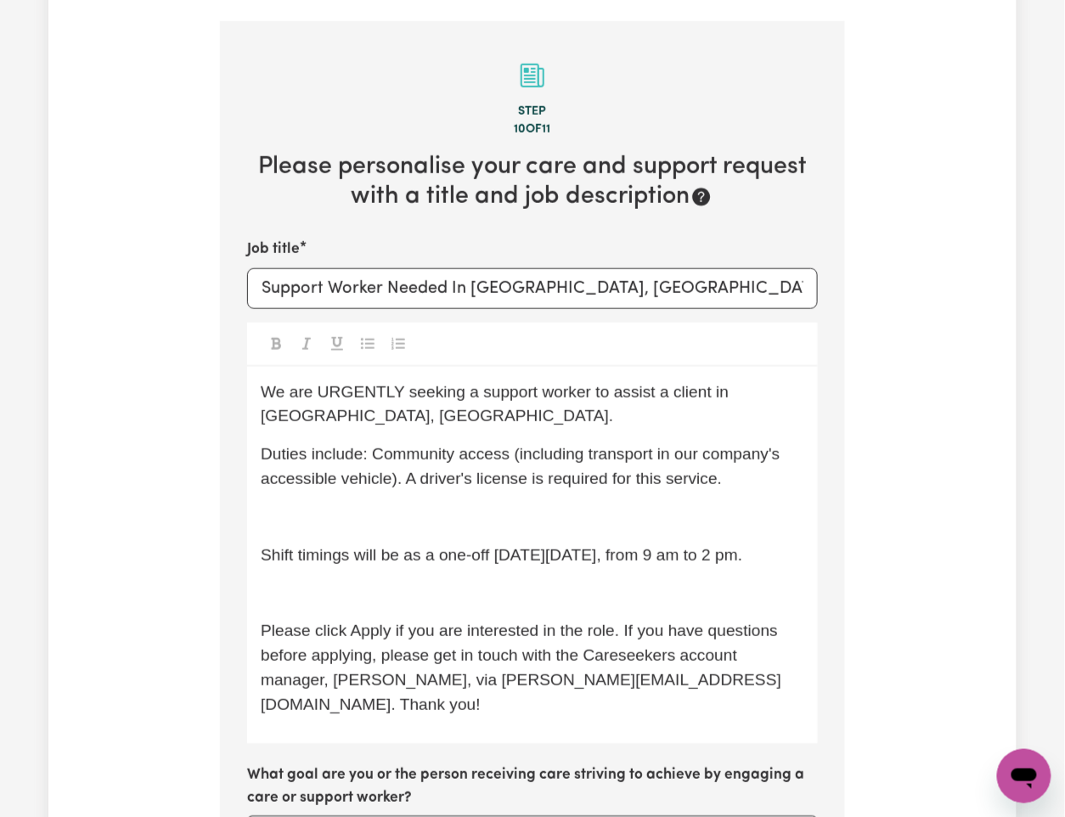
click at [328, 505] on p "﻿" at bounding box center [532, 517] width 543 height 25
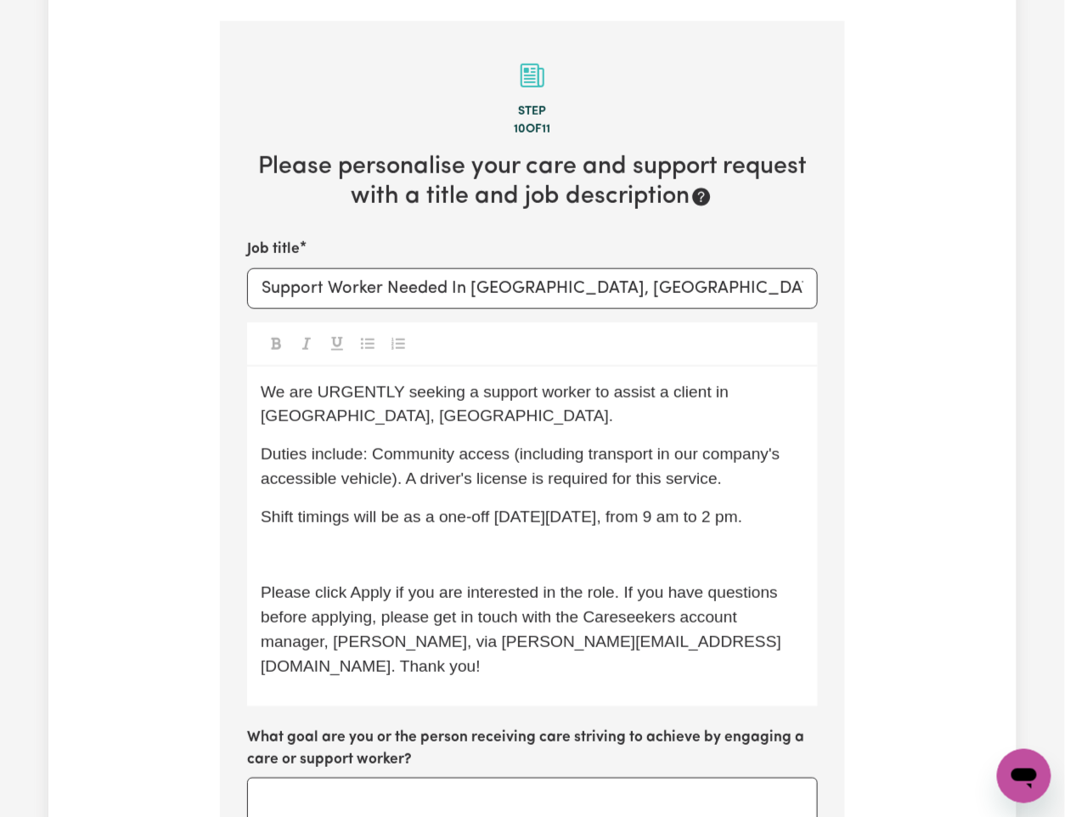
click at [334, 526] on p "﻿" at bounding box center [532, 555] width 543 height 25
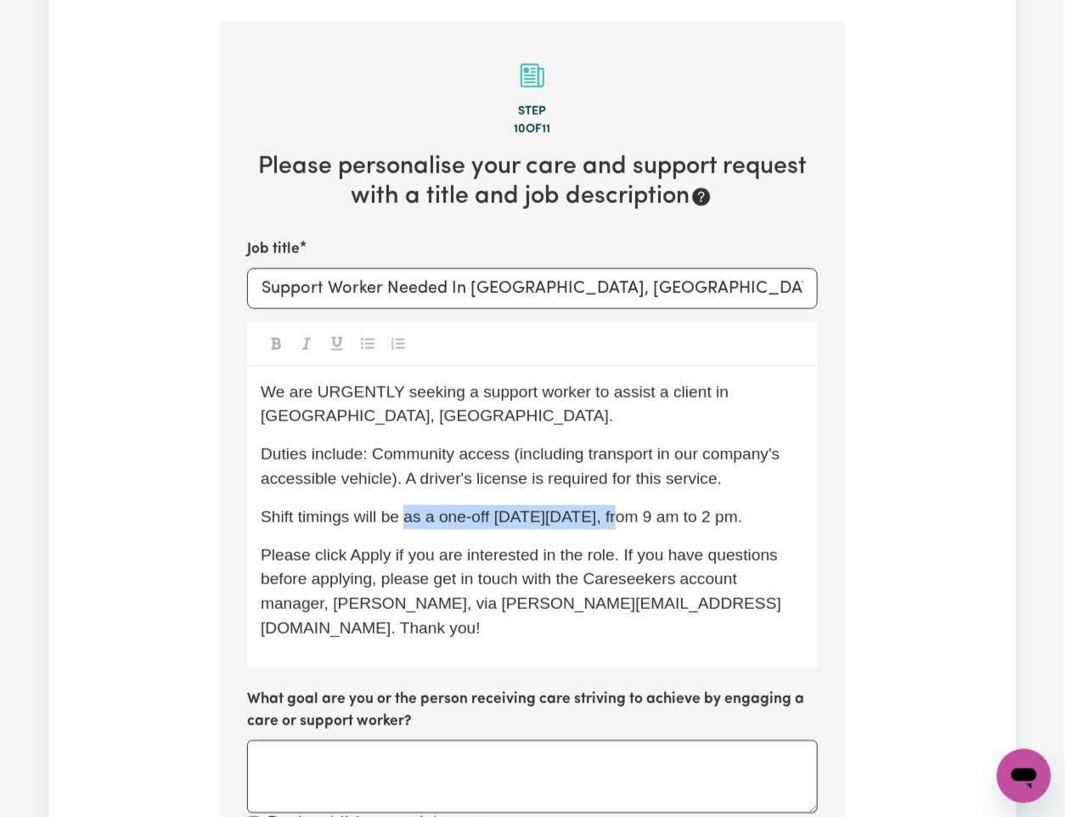
drag, startPoint x: 409, startPoint y: 493, endPoint x: 626, endPoint y: 489, distance: 216.6
click at [626, 508] on span "Shift timings will be as a one-off [DATE][DATE], from 9 am to 2 pm." at bounding box center [501, 517] width 481 height 18
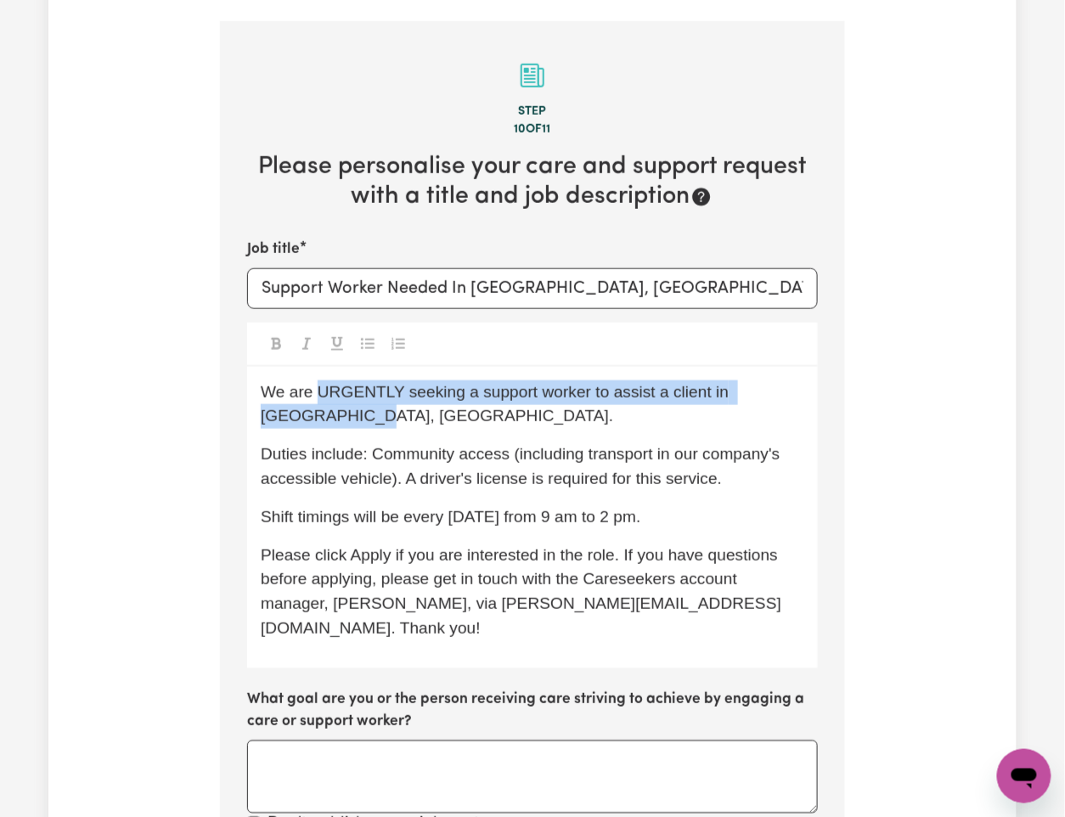
drag, startPoint x: 316, startPoint y: 370, endPoint x: 391, endPoint y: 445, distance: 106.3
click at [345, 398] on p "We are URGENTLY seeking a support worker to assist a client in [GEOGRAPHIC_DATA…" at bounding box center [532, 404] width 543 height 49
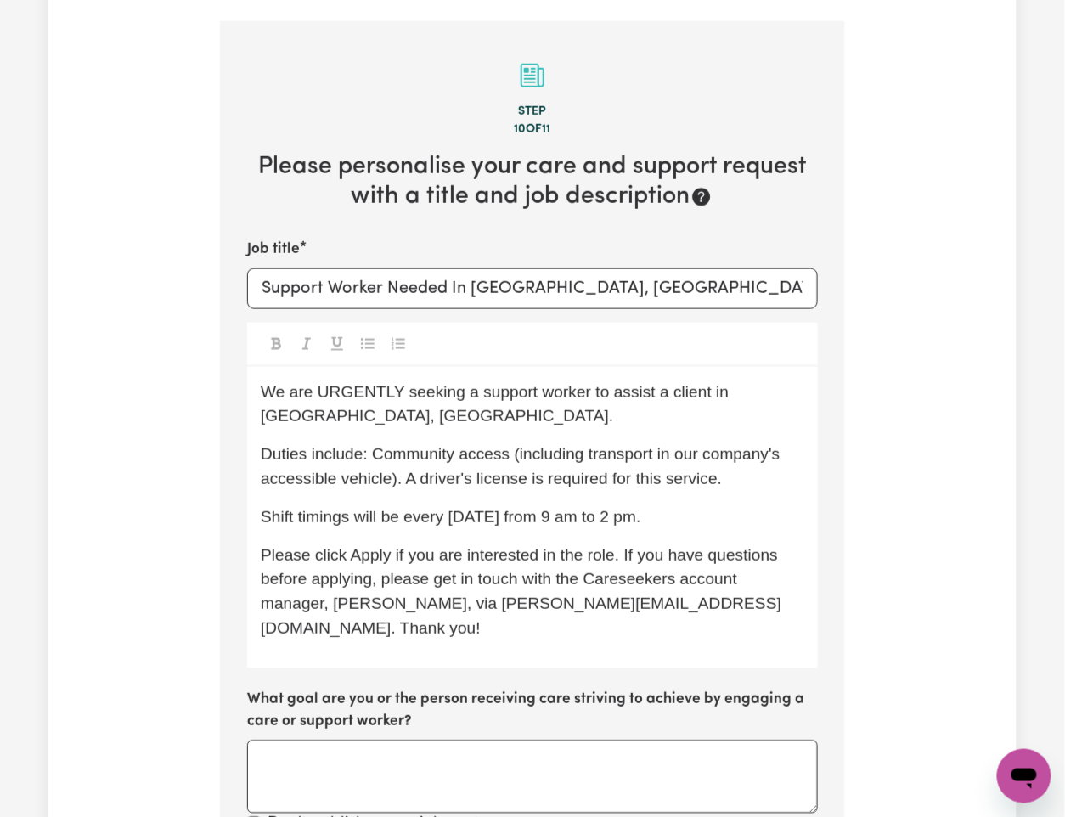
click at [396, 448] on span "Duties include: Community access (including transport in our company's accessib…" at bounding box center [523, 466] width 524 height 42
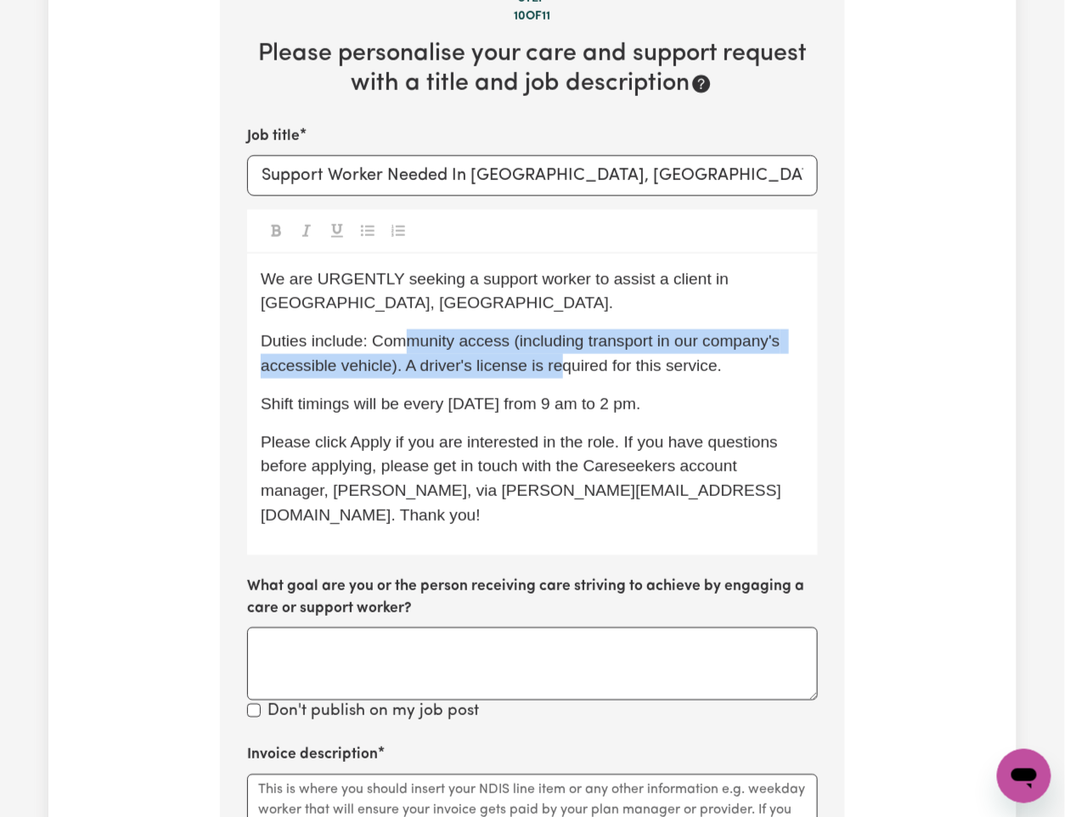
drag, startPoint x: 399, startPoint y: 317, endPoint x: 558, endPoint y: 341, distance: 160.7
click at [557, 341] on span "Duties include: Community access (including transport in our company's accessib…" at bounding box center [523, 353] width 524 height 42
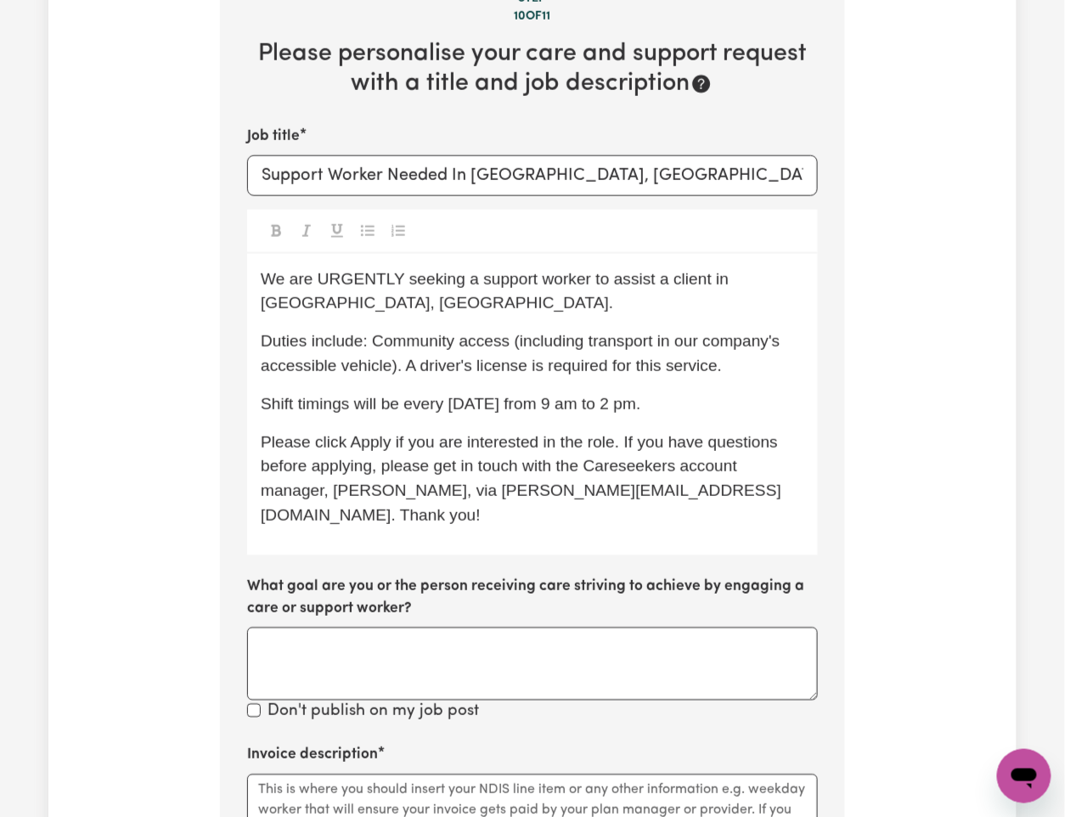
drag, startPoint x: 555, startPoint y: 420, endPoint x: 467, endPoint y: 503, distance: 121.3
click at [552, 433] on span "Please click Apply if you are interested in the role. If you have questions bef…" at bounding box center [521, 478] width 521 height 91
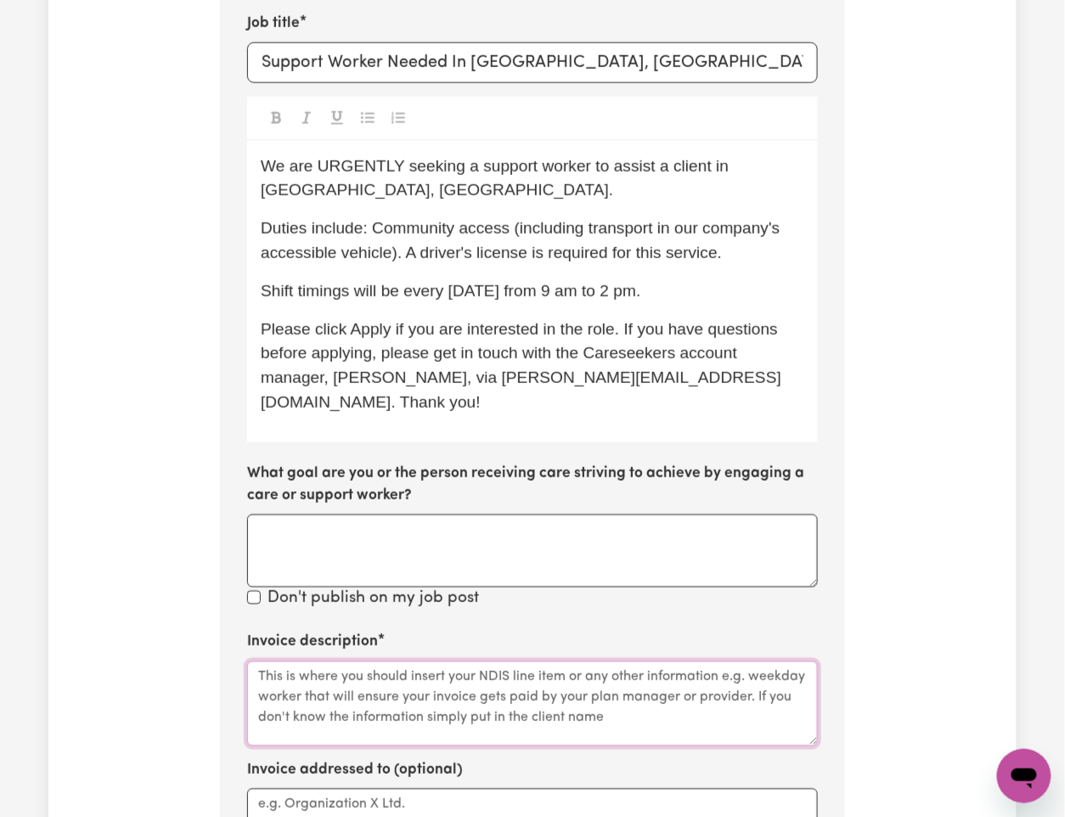
click at [358, 526] on textarea "Invoice description" at bounding box center [532, 704] width 571 height 85
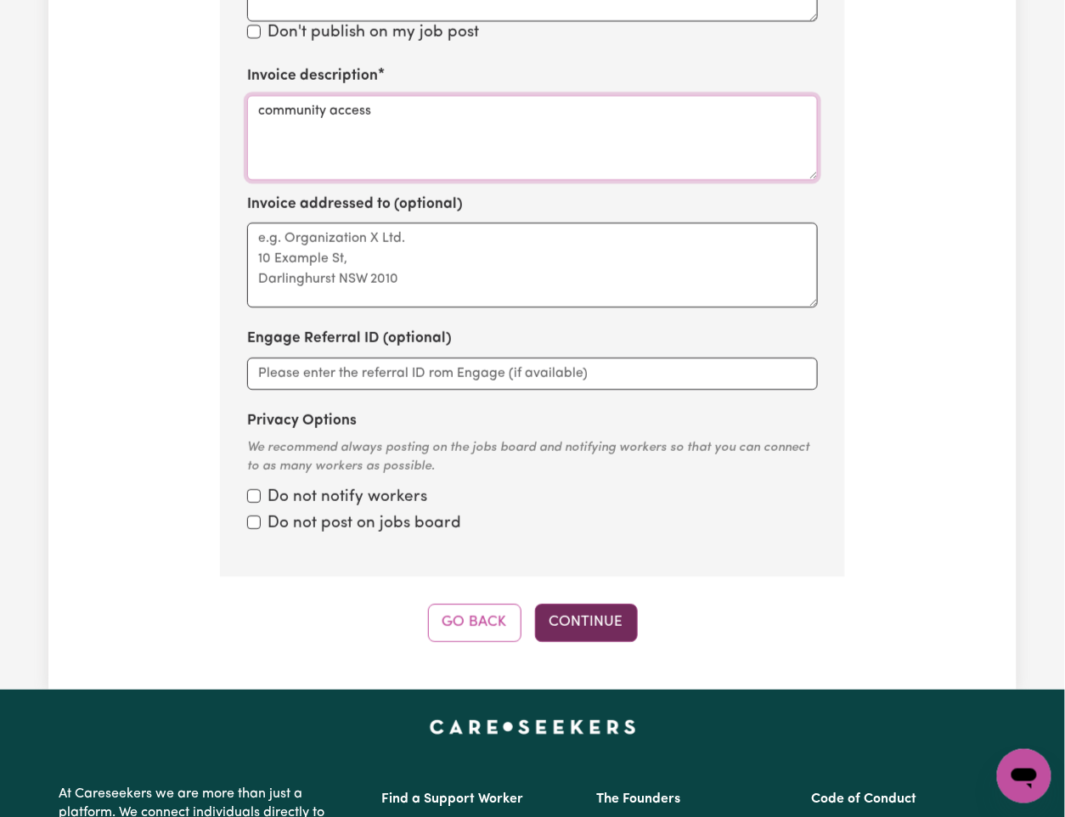
type textarea "community access"
click at [565, 526] on button "Continue" at bounding box center [586, 622] width 103 height 37
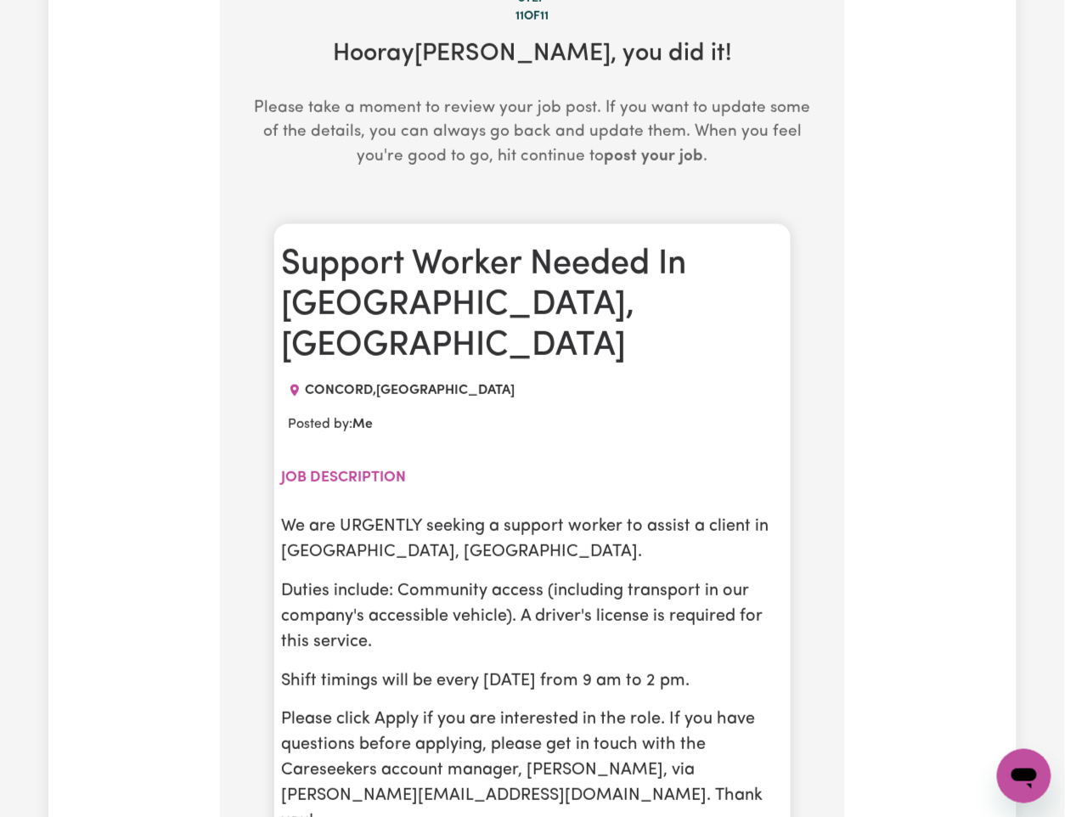
scroll to position [667, 0]
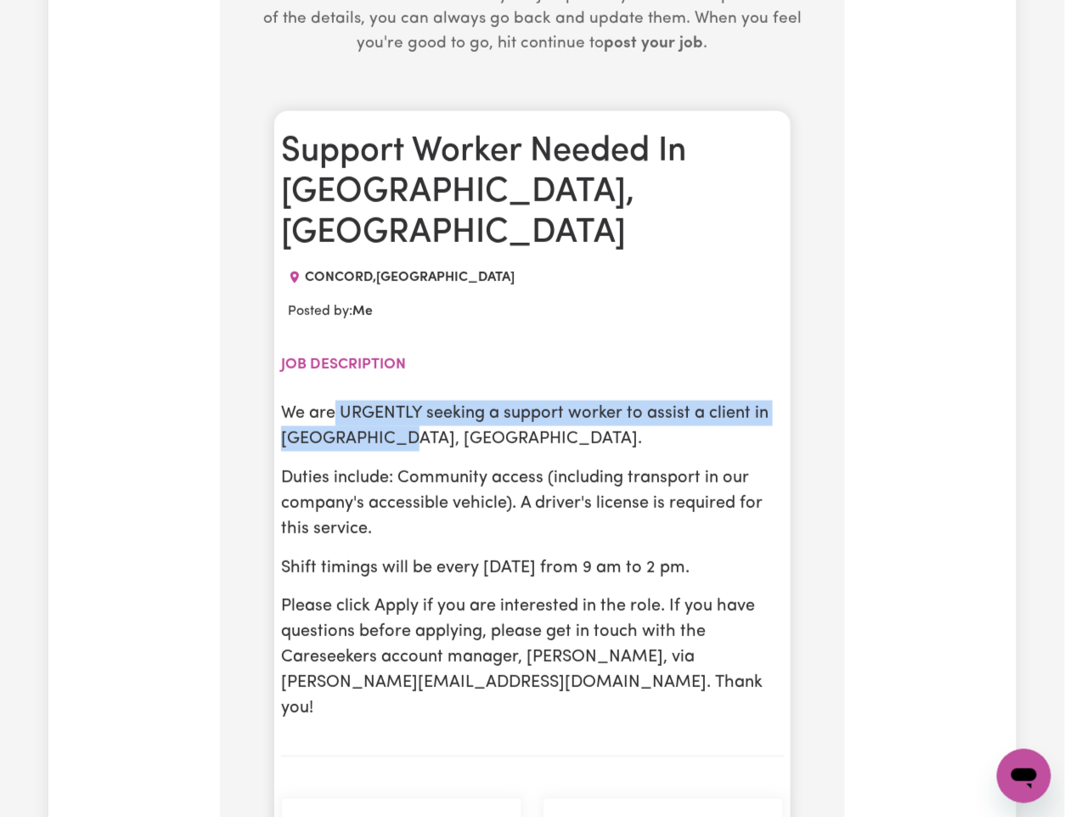
drag, startPoint x: 333, startPoint y: 346, endPoint x: 650, endPoint y: 391, distance: 320.7
click at [650, 401] on p "We are URGENTLY seeking a support worker to assist a client in [GEOGRAPHIC_DATA…" at bounding box center [532, 426] width 503 height 51
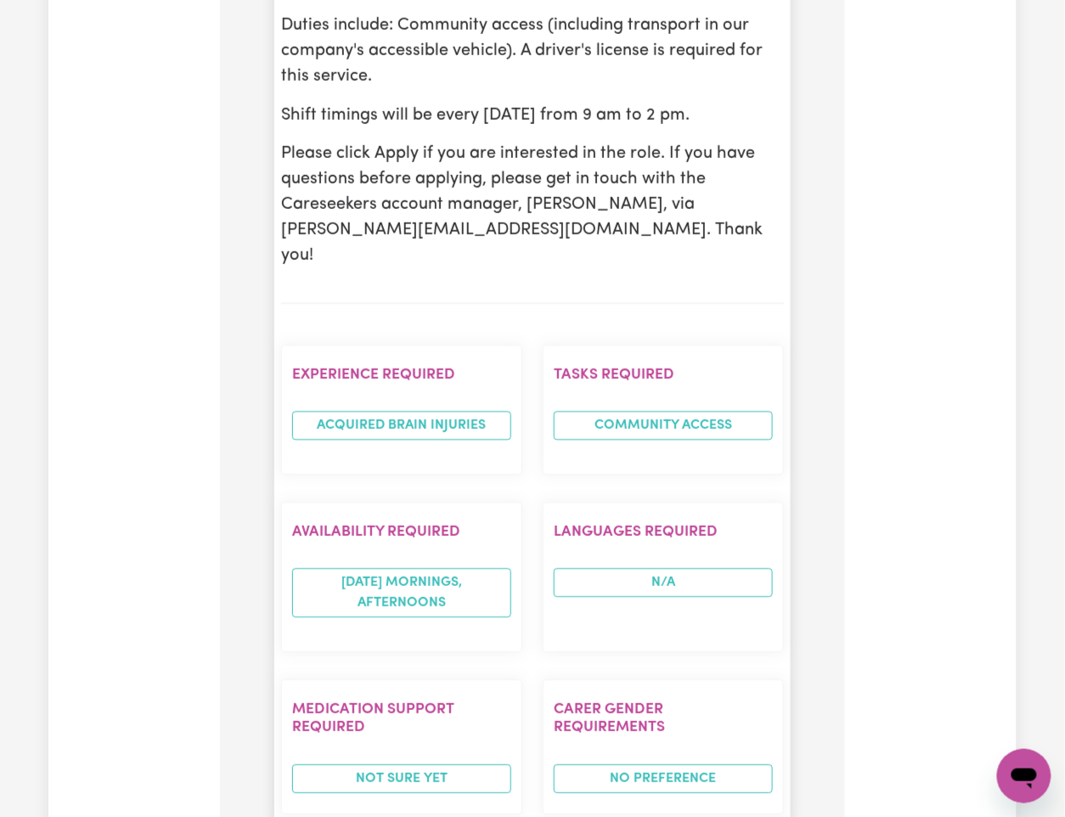
scroll to position [781, 0]
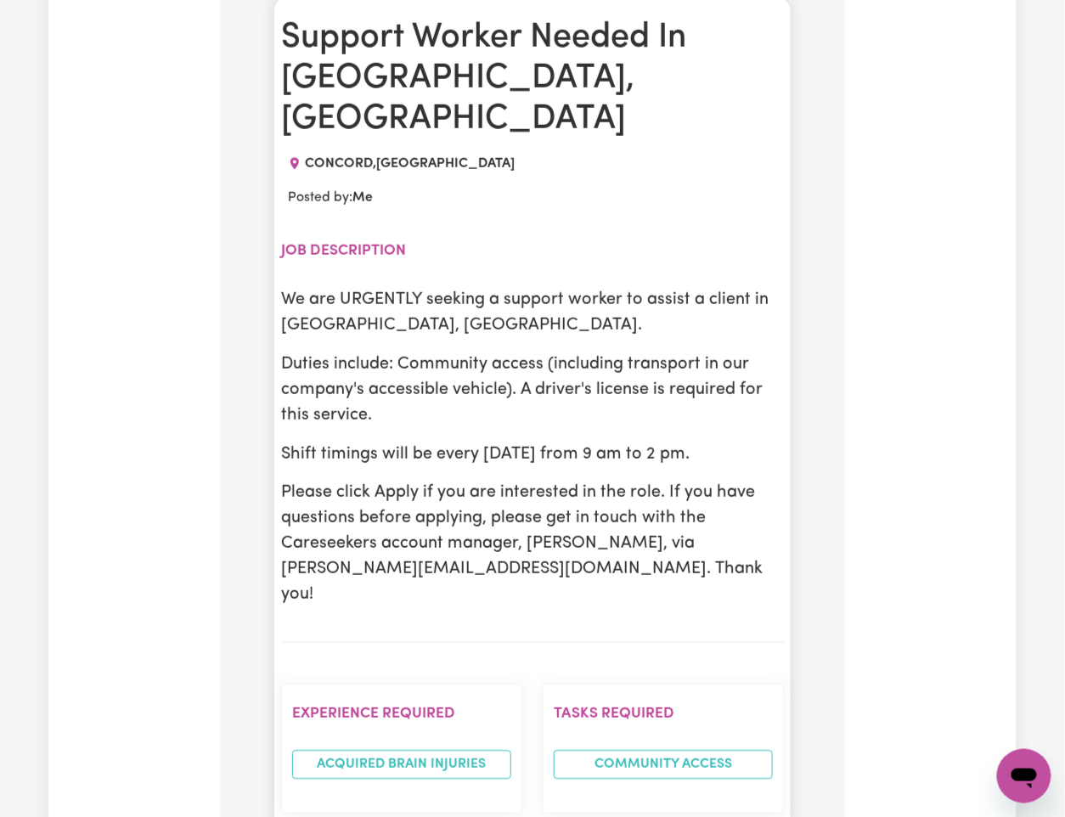
click at [446, 442] on p "Shift timings will be every [DATE] from 9 am to 2 pm." at bounding box center [532, 454] width 503 height 25
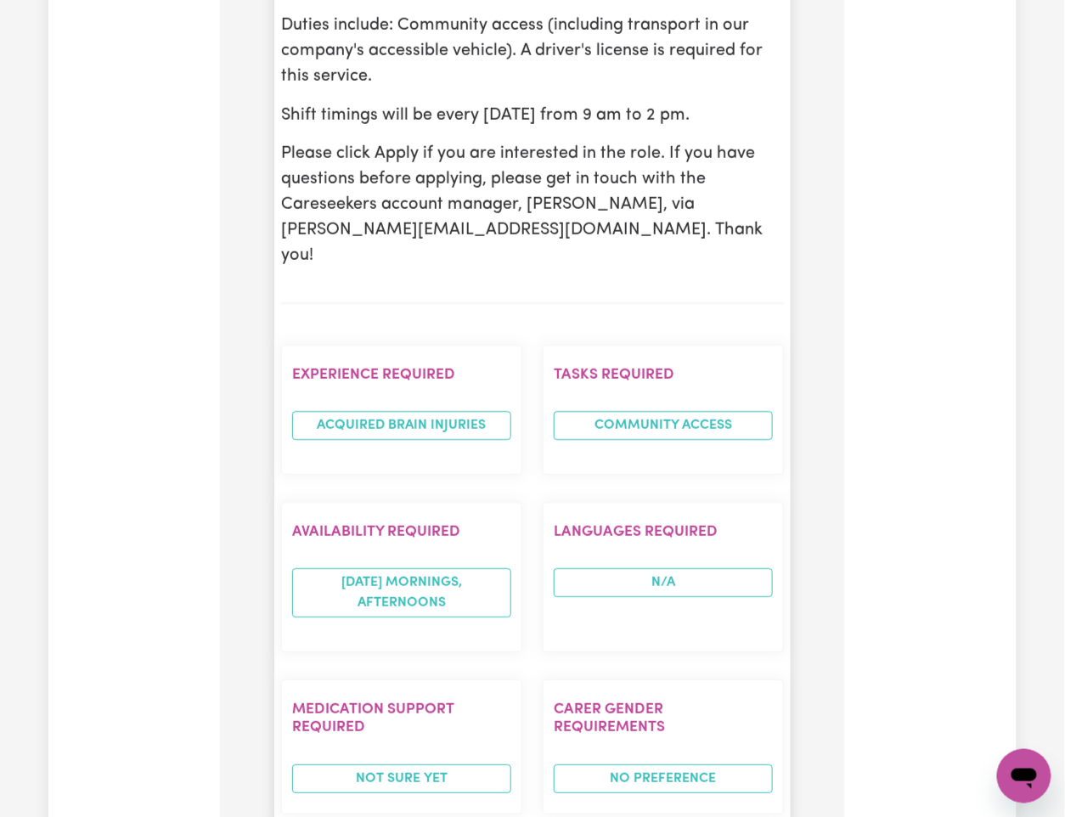
scroll to position [1461, 0]
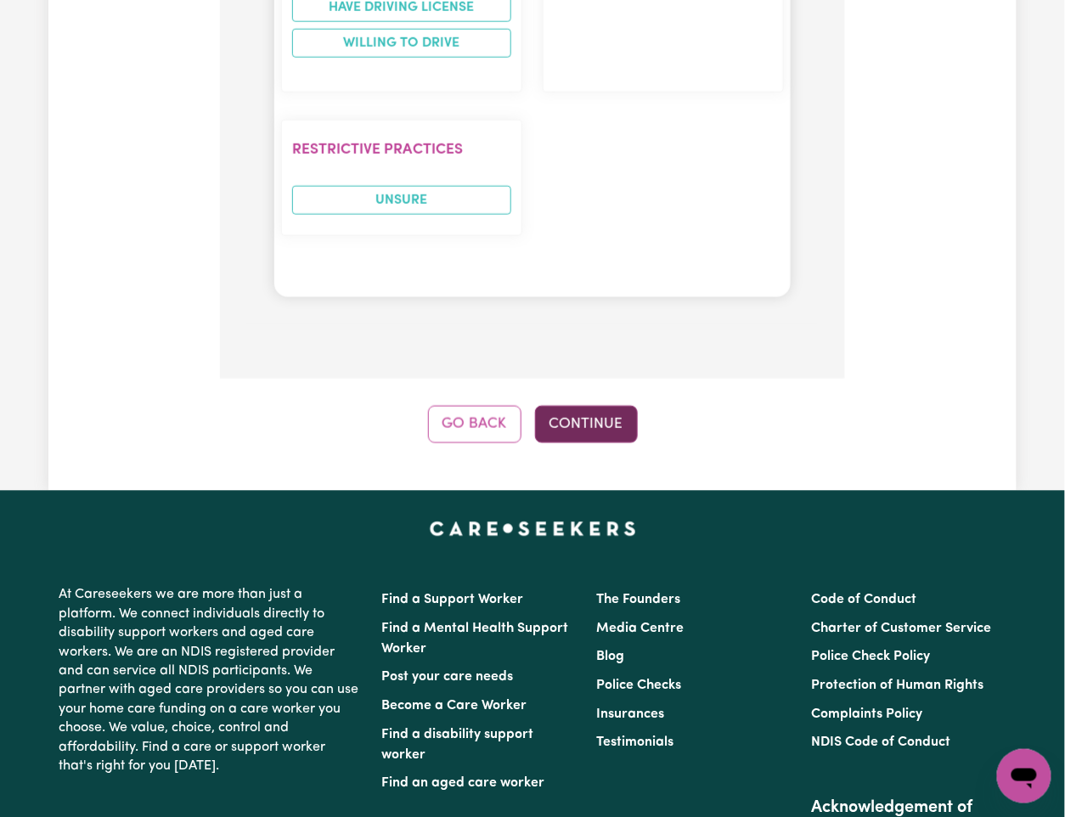
click at [574, 406] on button "Continue" at bounding box center [586, 424] width 103 height 37
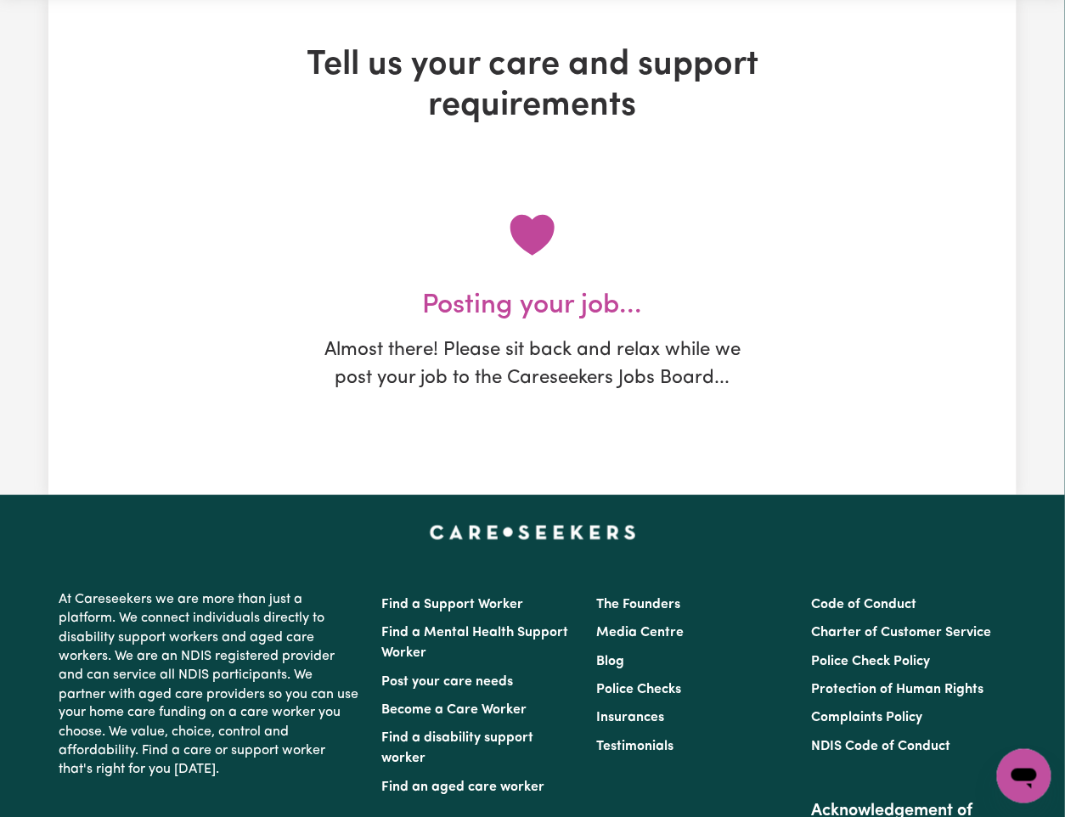
scroll to position [0, 0]
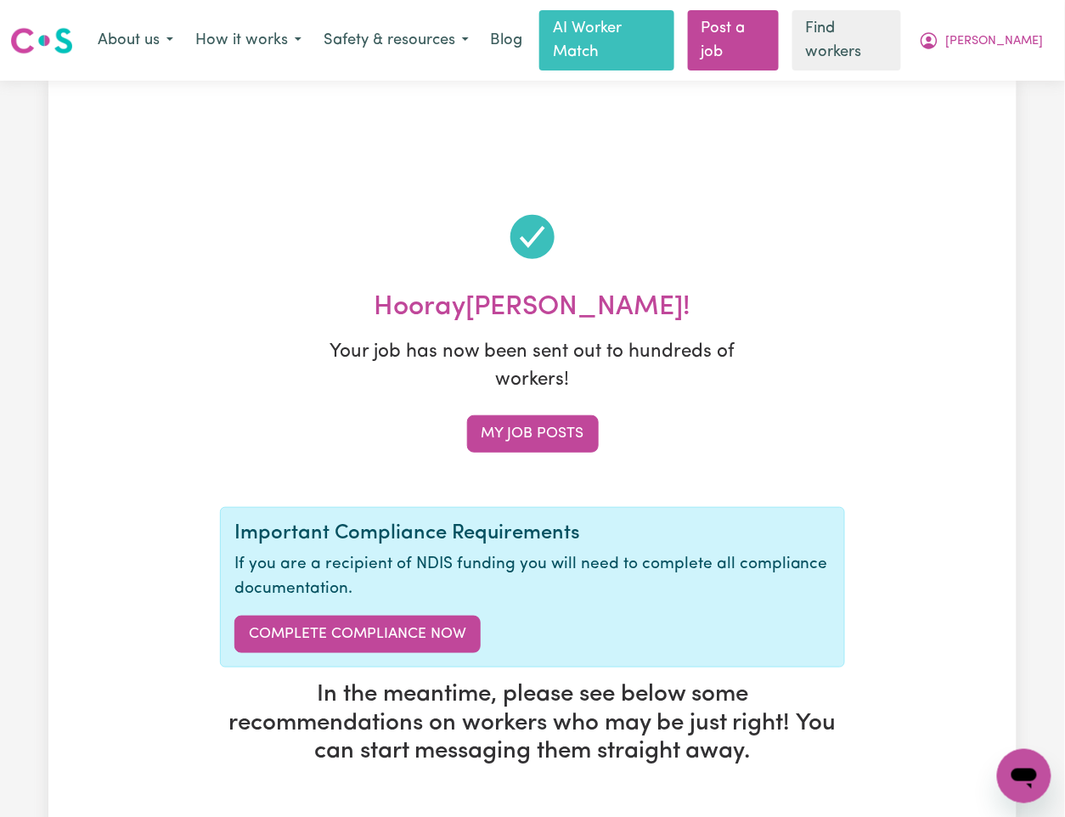
click at [1005, 52] on nav "Menu About us How it works Safety & resources Blog AI Worker Match Post a job F…" at bounding box center [532, 40] width 1065 height 81
click at [1016, 37] on span "[PERSON_NAME]" at bounding box center [995, 41] width 98 height 19
click at [1013, 65] on link "My Dashboard" at bounding box center [987, 76] width 134 height 32
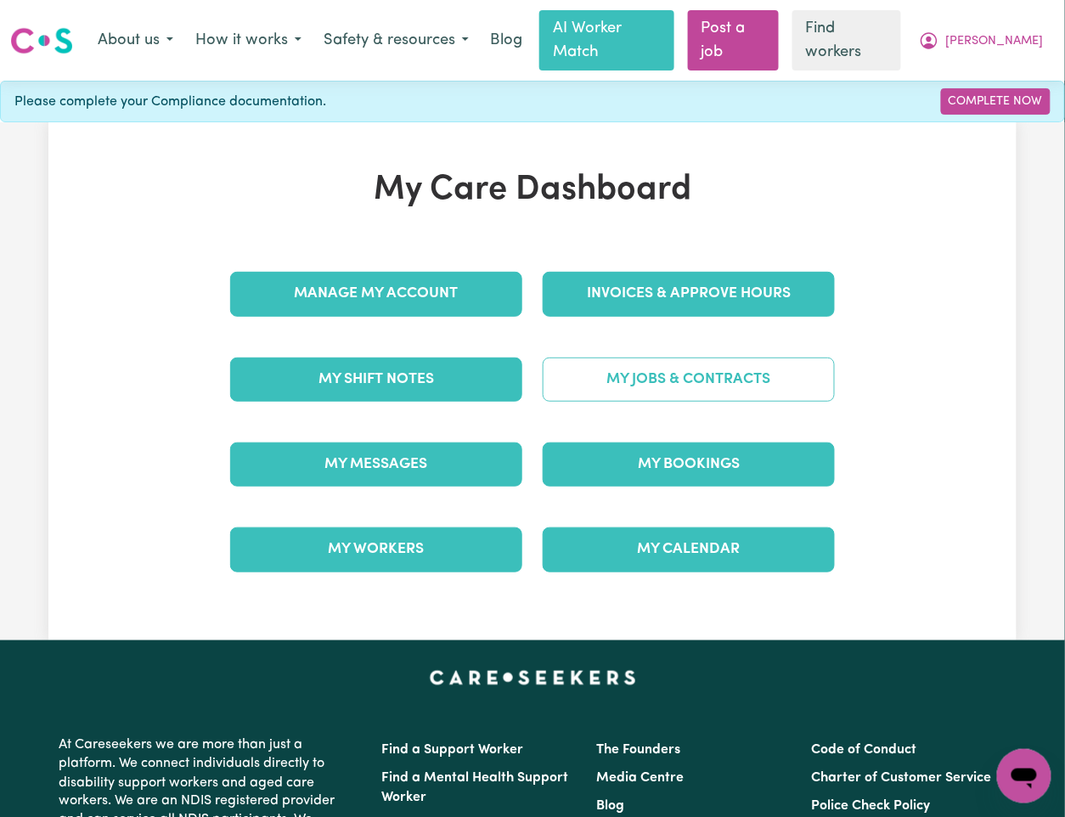
click at [687, 370] on link "My Jobs & Contracts" at bounding box center [689, 380] width 292 height 44
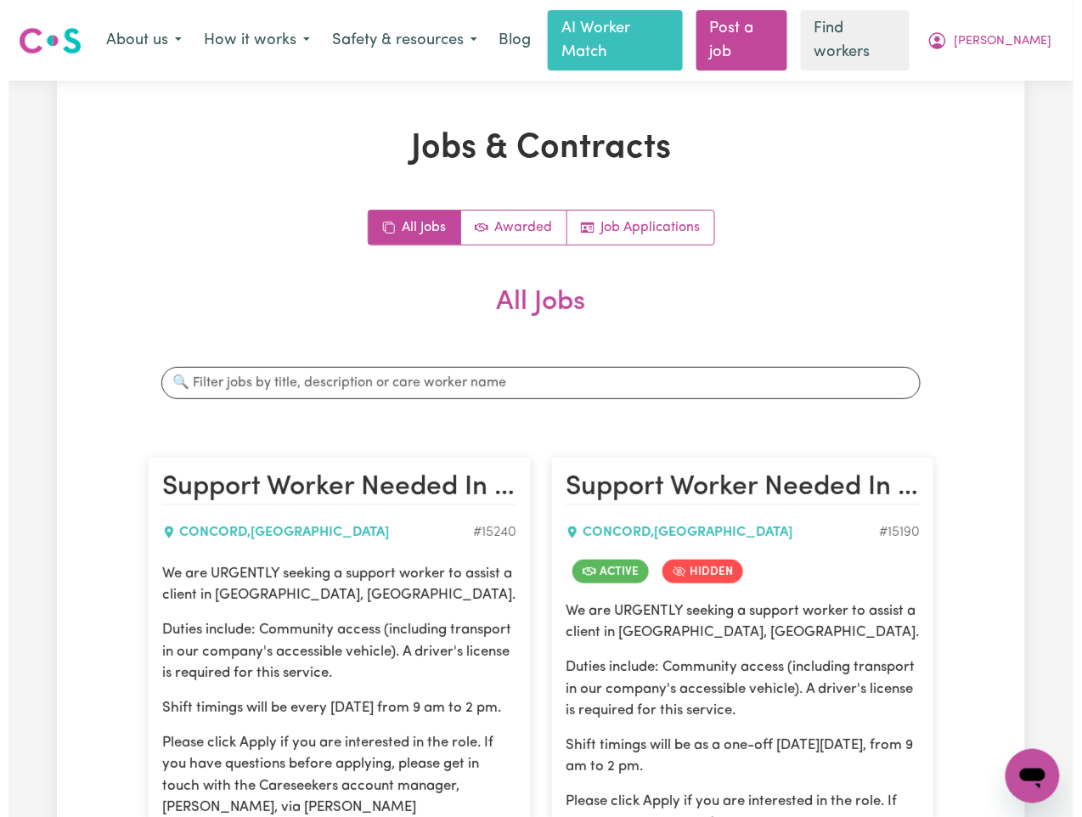
scroll to position [226, 0]
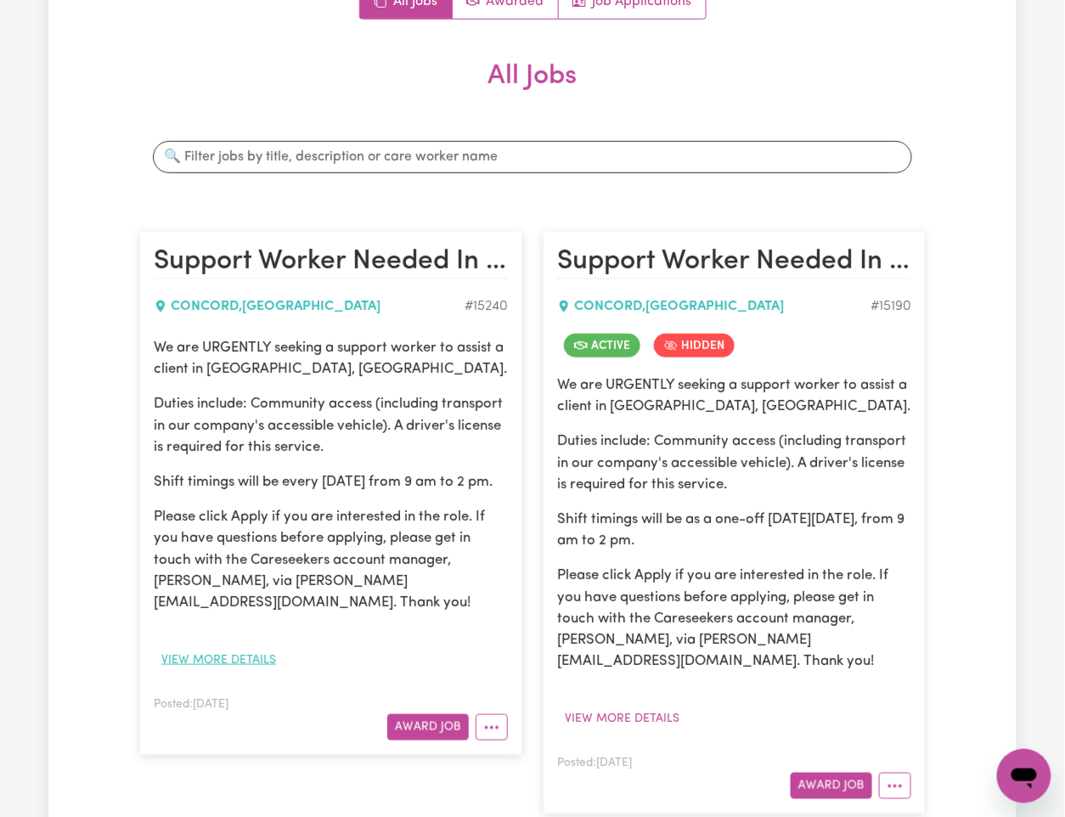
click at [228, 526] on button "View more details" at bounding box center [219, 660] width 130 height 26
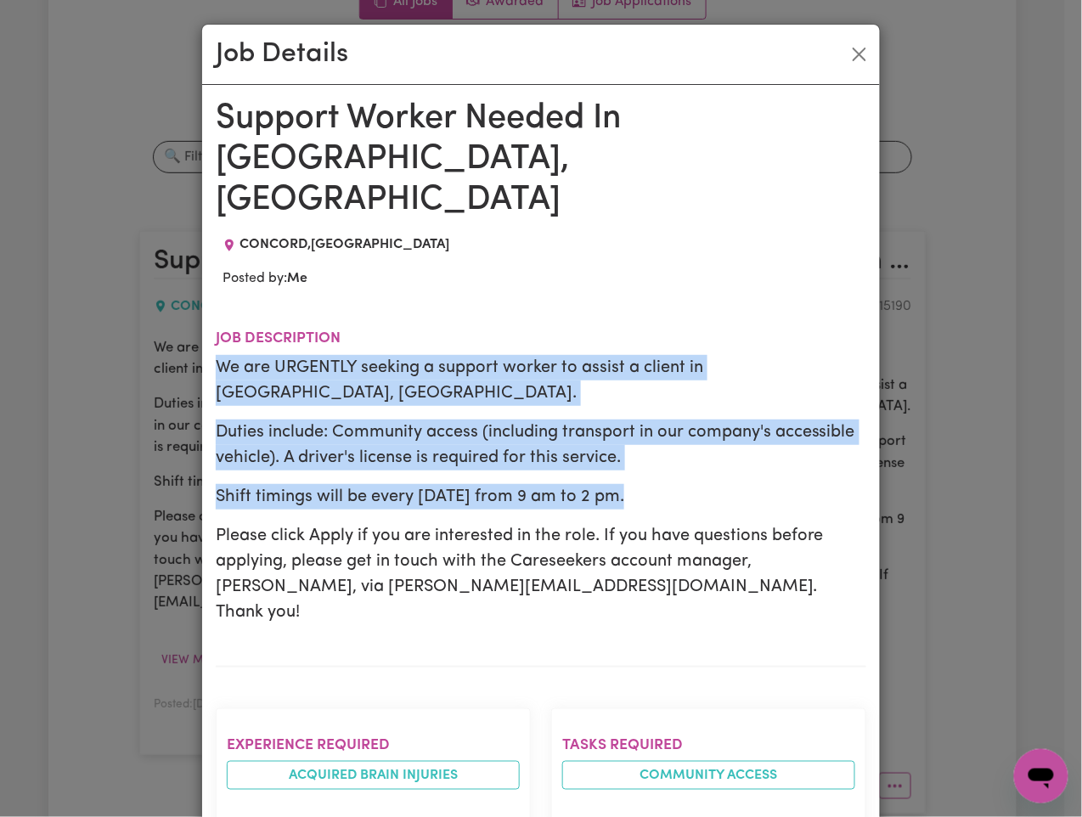
drag, startPoint x: 204, startPoint y: 279, endPoint x: 656, endPoint y: 389, distance: 465.1
copy div "We are URGENTLY seeking a support worker to assist a client in [GEOGRAPHIC_DATA…"
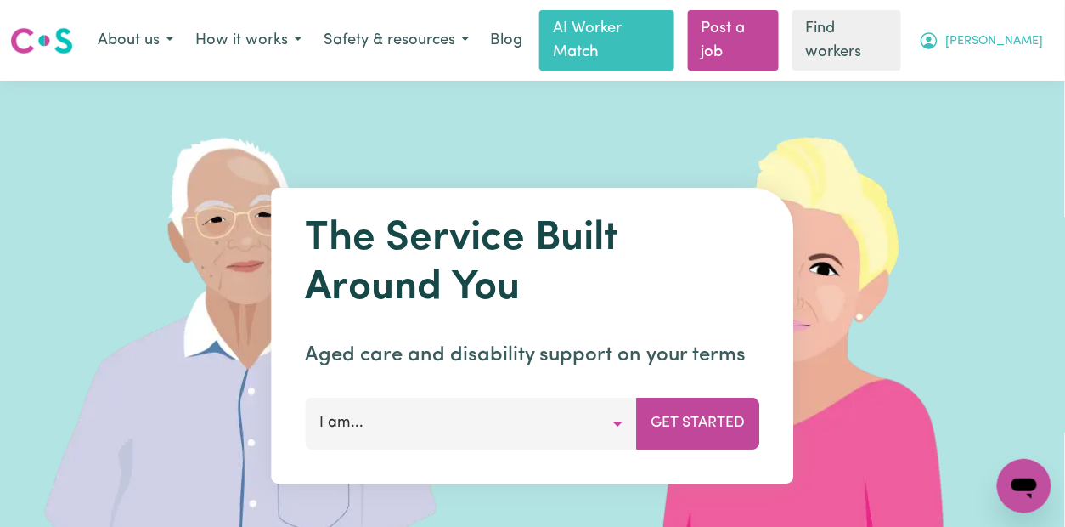
click at [1030, 32] on span "[PERSON_NAME]" at bounding box center [995, 41] width 98 height 19
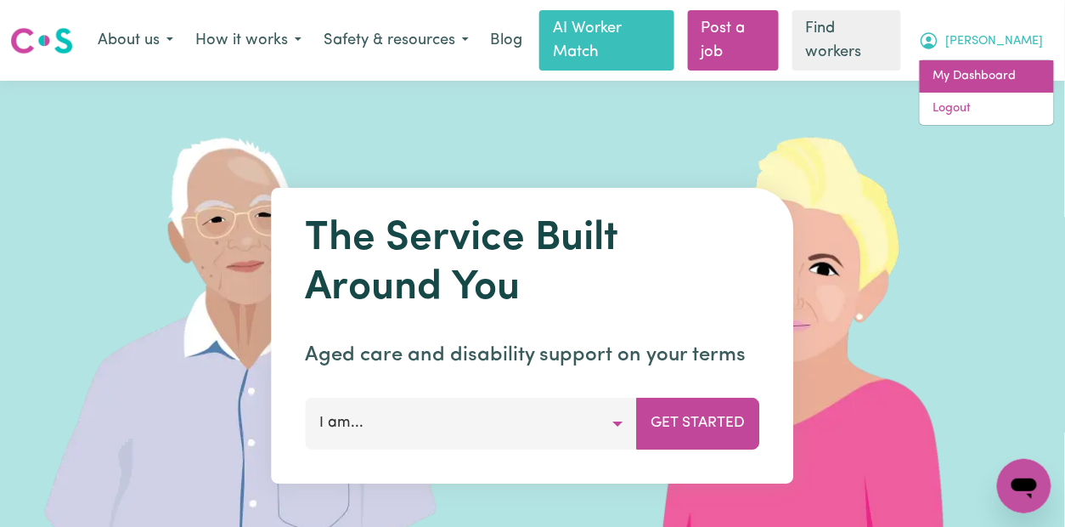
click at [988, 61] on link "My Dashboard" at bounding box center [987, 76] width 134 height 32
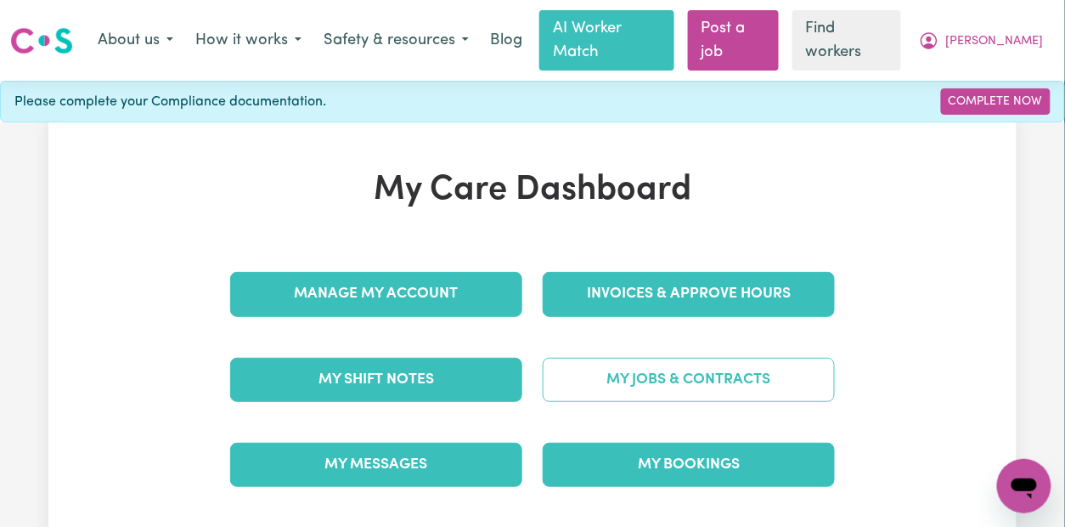
click at [606, 358] on link "My Jobs & Contracts" at bounding box center [689, 380] width 292 height 44
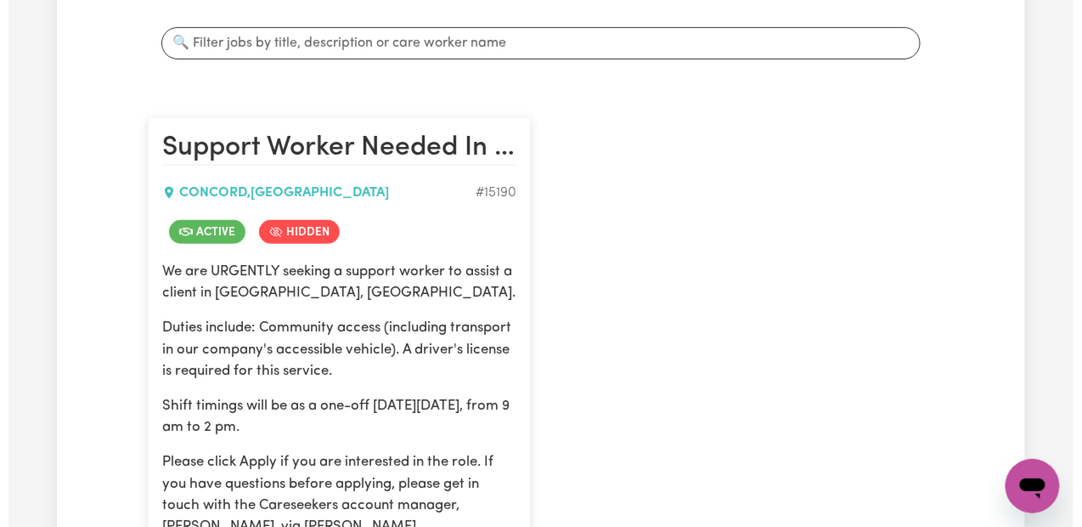
scroll to position [453, 0]
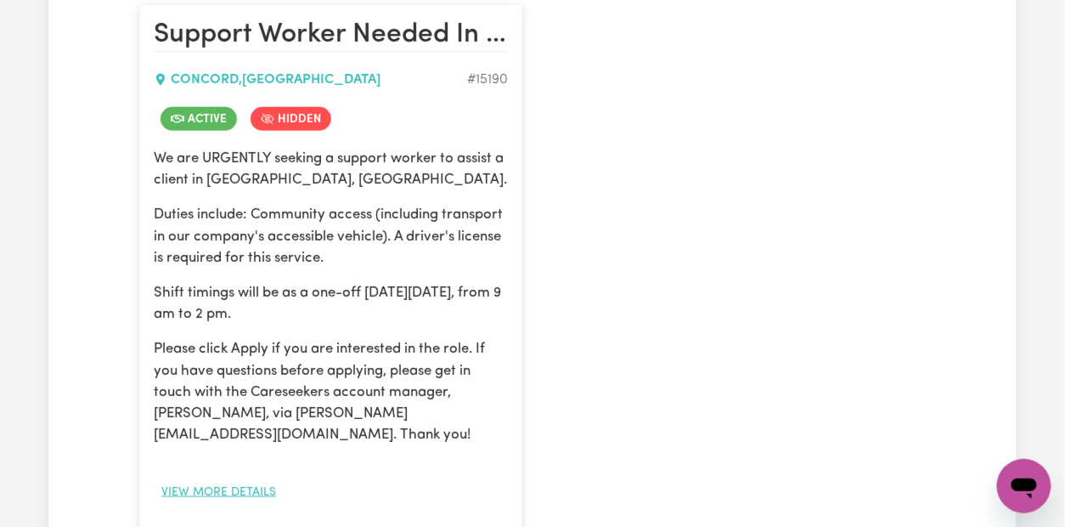
click at [245, 479] on button "View more details" at bounding box center [219, 492] width 130 height 26
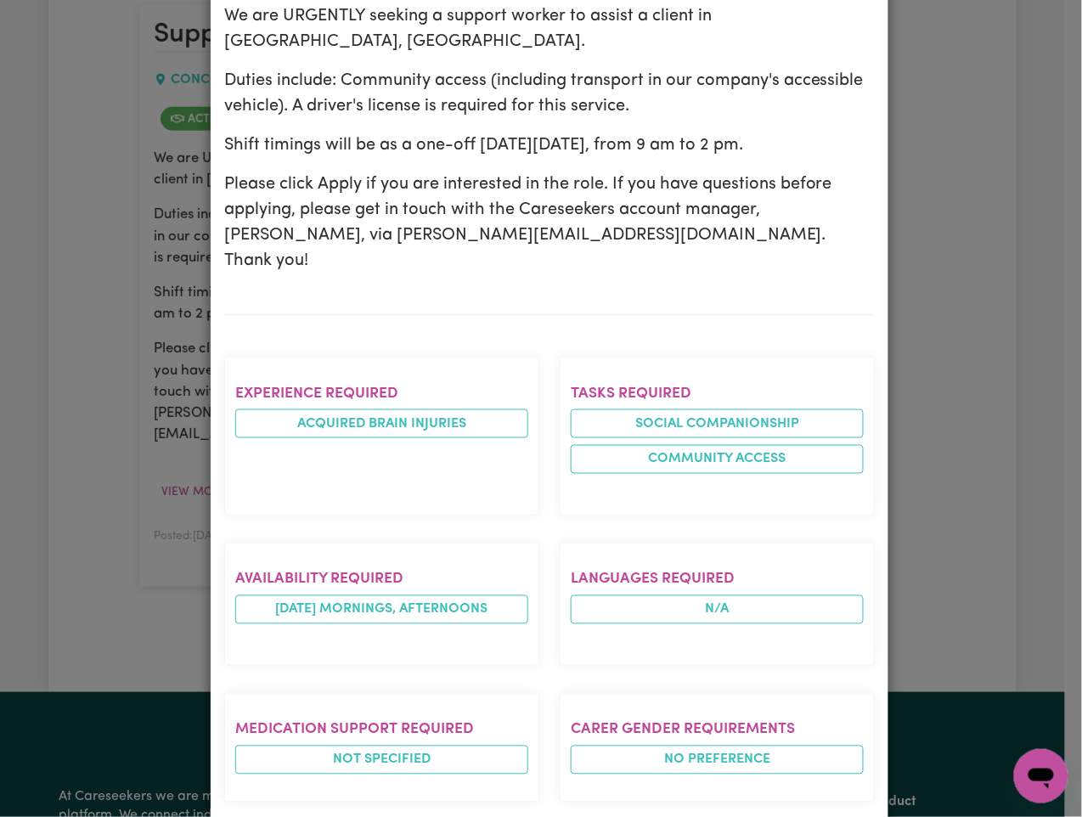
scroll to position [12, 0]
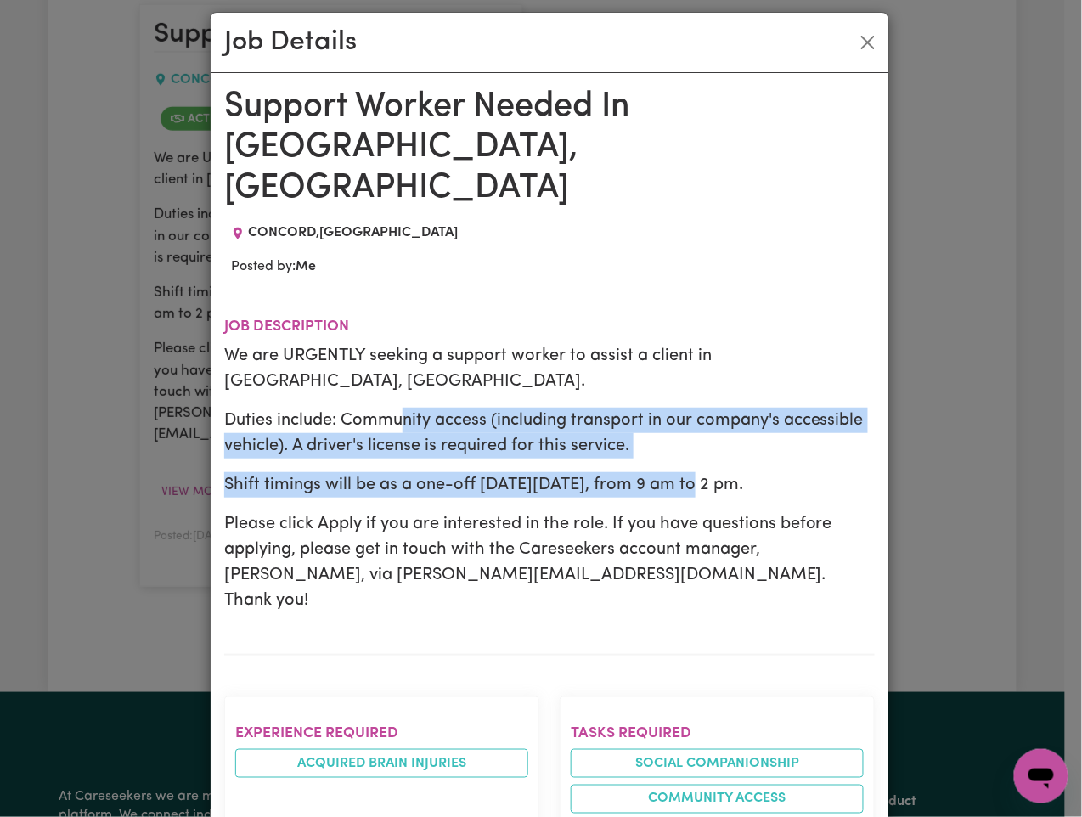
drag, startPoint x: 395, startPoint y: 307, endPoint x: 695, endPoint y: 361, distance: 304.7
click at [695, 361] on div "We are URGENTLY seeking a support worker to assist a client in Concord, NSW. Du…" at bounding box center [549, 478] width 650 height 270
click at [477, 408] on p "Duties include: Community access (including transport in our company's accessib…" at bounding box center [549, 433] width 650 height 51
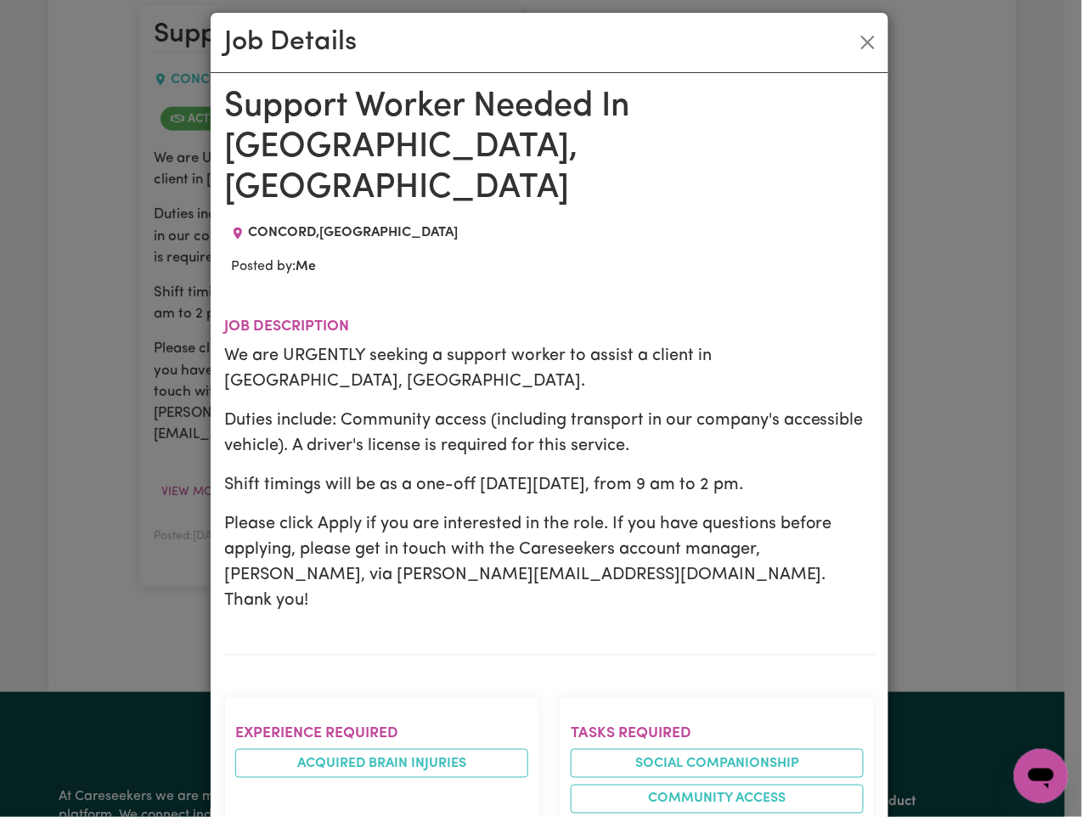
click at [357, 107] on h1 "Support Worker Needed In [GEOGRAPHIC_DATA], [GEOGRAPHIC_DATA]" at bounding box center [549, 148] width 650 height 122
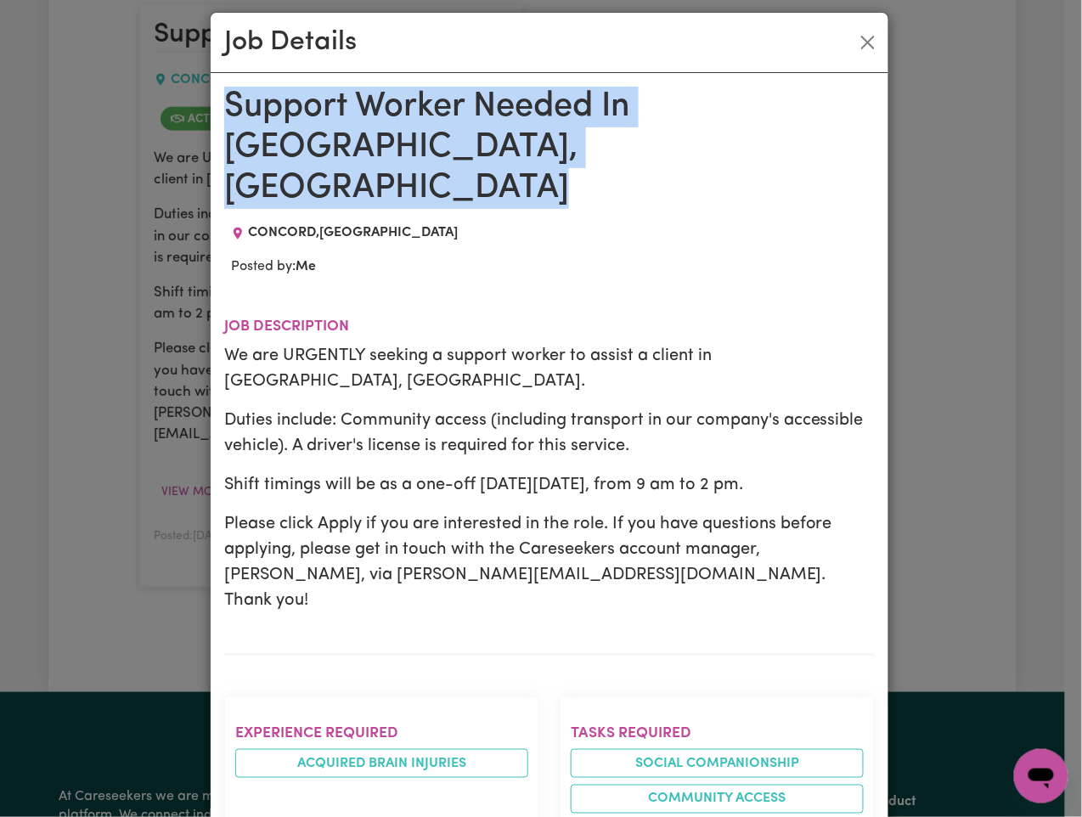
click at [357, 107] on h1 "Support Worker Needed In [GEOGRAPHIC_DATA], [GEOGRAPHIC_DATA]" at bounding box center [549, 148] width 650 height 122
copy h1 "Support Worker Needed In [GEOGRAPHIC_DATA], [GEOGRAPHIC_DATA]"
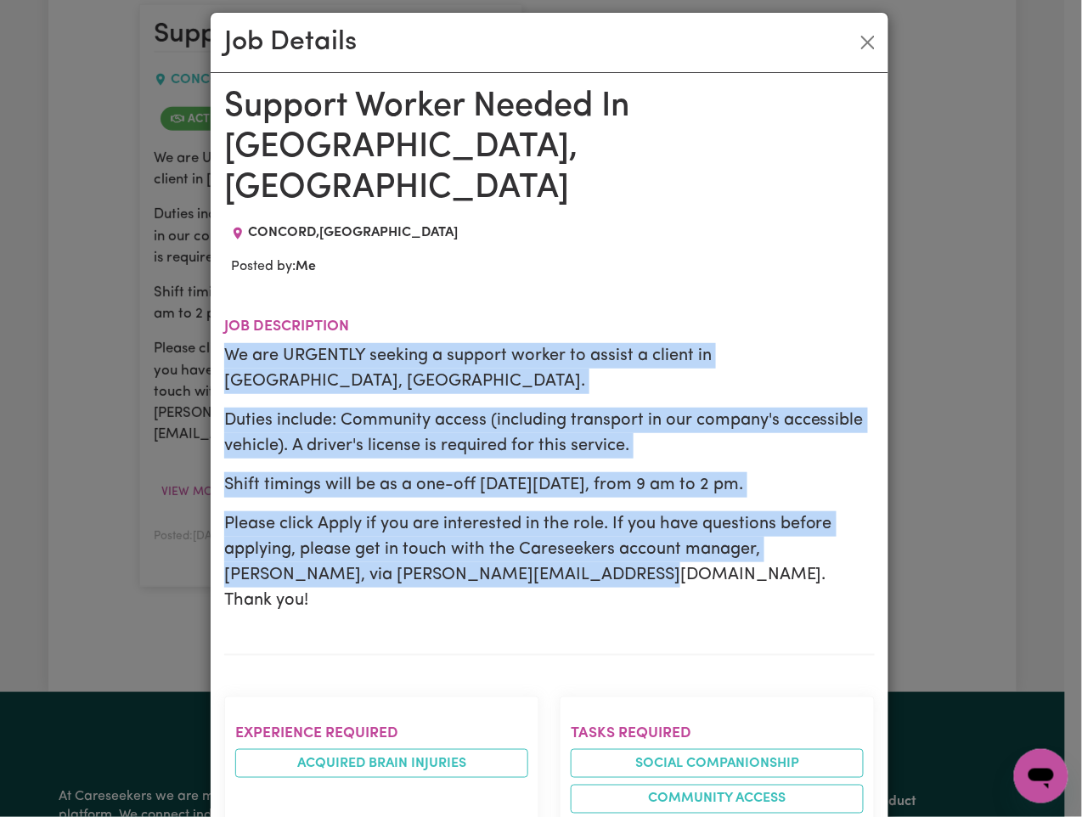
drag, startPoint x: 212, startPoint y: 273, endPoint x: 550, endPoint y: 480, distance: 396.0
copy div "We are URGENTLY seeking a support worker to assist a client in Concord, NSW. Du…"
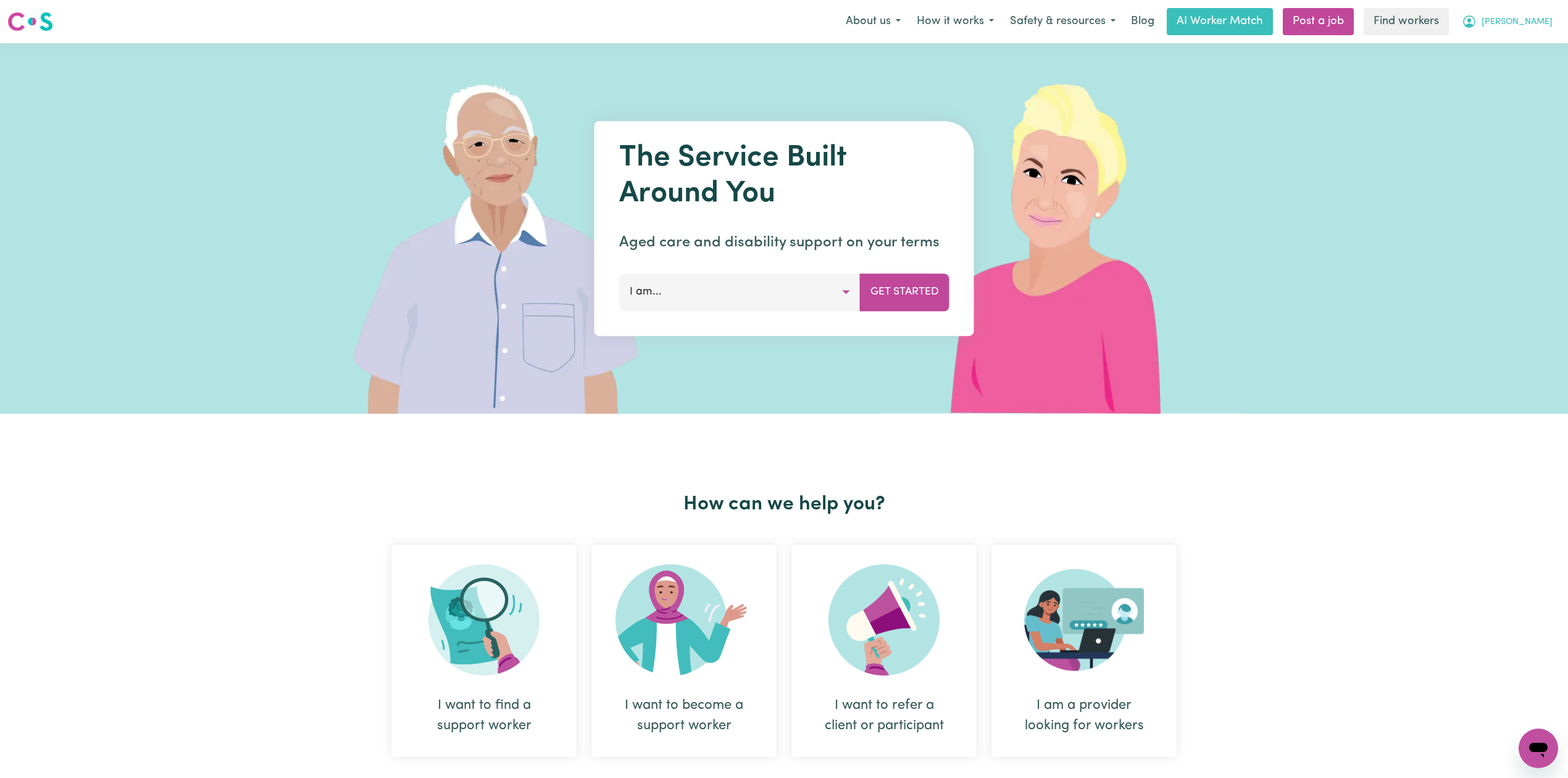
drag, startPoint x: 1532, startPoint y: 20, endPoint x: 1532, endPoint y: 33, distance: 13.0
click at [1532, 20] on span "[PERSON_NAME]" at bounding box center [1517, 22] width 71 height 14
click at [1526, 76] on link "Logout" at bounding box center [1511, 71] width 97 height 23
click at [1556, 33] on link "Login" at bounding box center [1539, 21] width 43 height 27
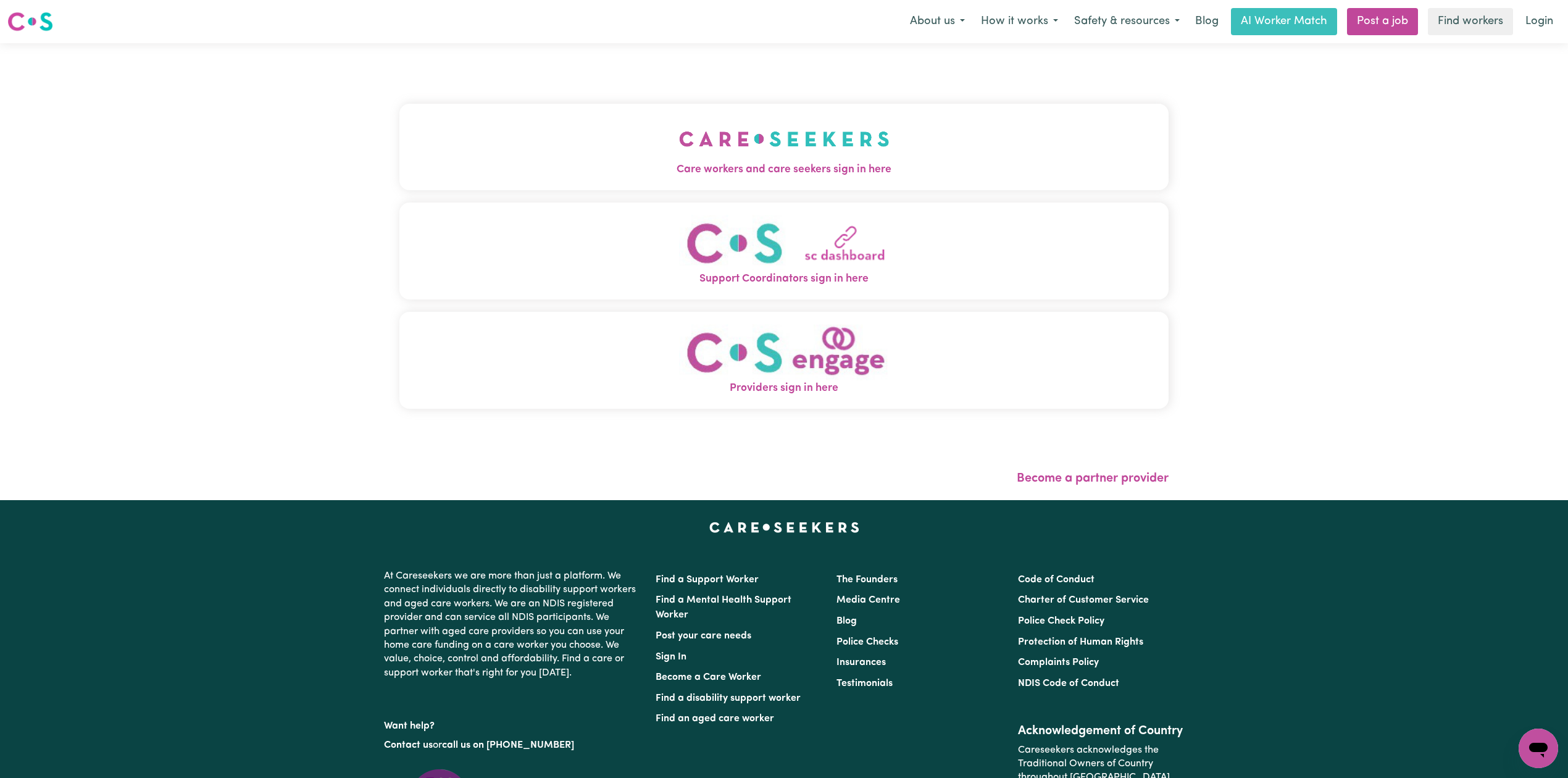
click at [630, 191] on div "Care workers and care seekers sign in here Support Coordinators sign in here Pr…" at bounding box center [784, 262] width 769 height 389
click at [672, 125] on button "Care workers and care seekers sign in here" at bounding box center [784, 147] width 769 height 87
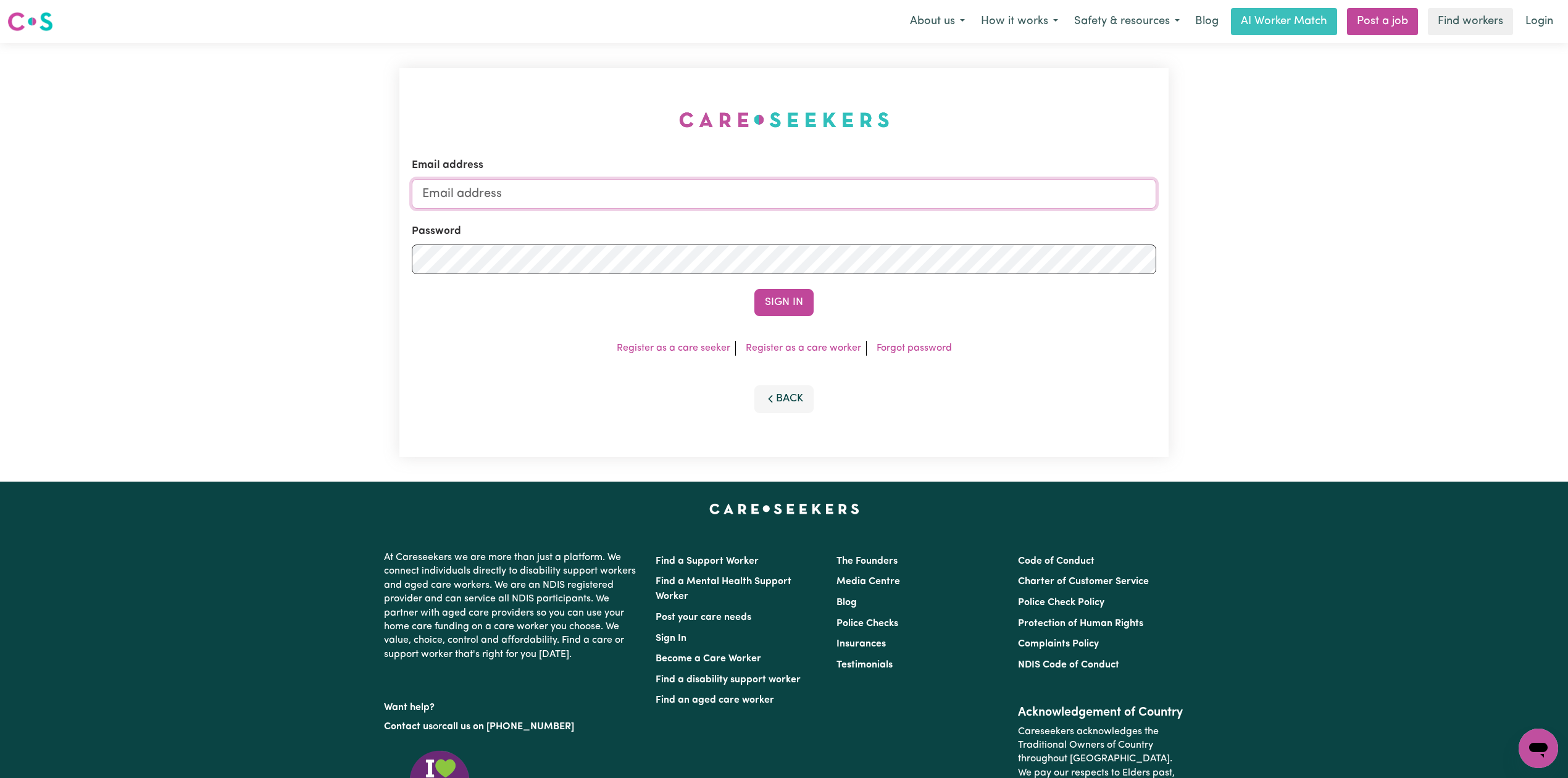
type input "onboardingcs@careseekers.com.au"
click at [645, 206] on input "onboardingcs@careseekers.com.au" at bounding box center [784, 193] width 744 height 30
click at [813, 297] on button "Sign In" at bounding box center [784, 302] width 60 height 27
